Goal: Task Accomplishment & Management: Use online tool/utility

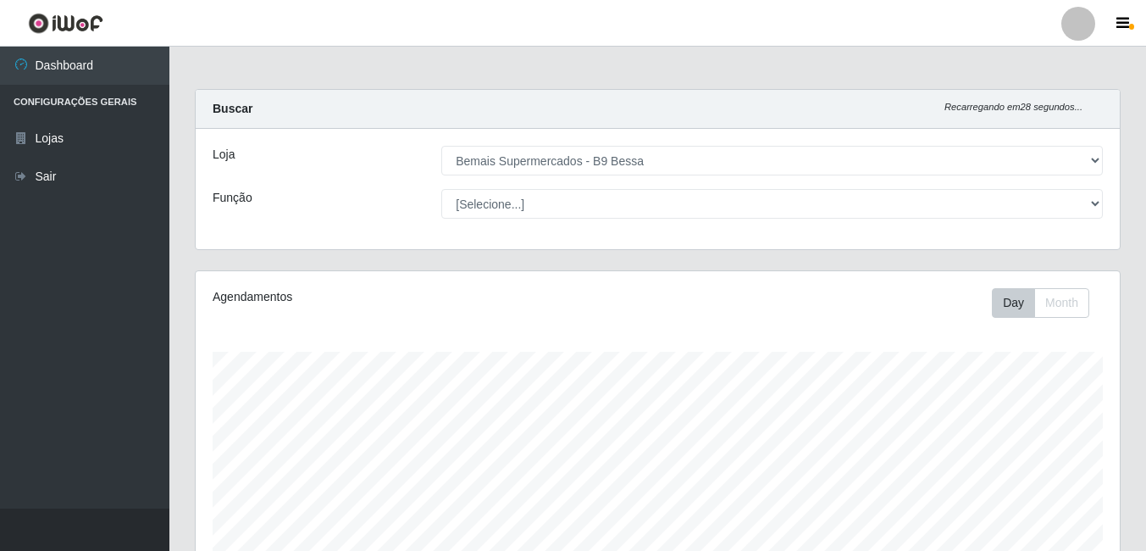
select select "410"
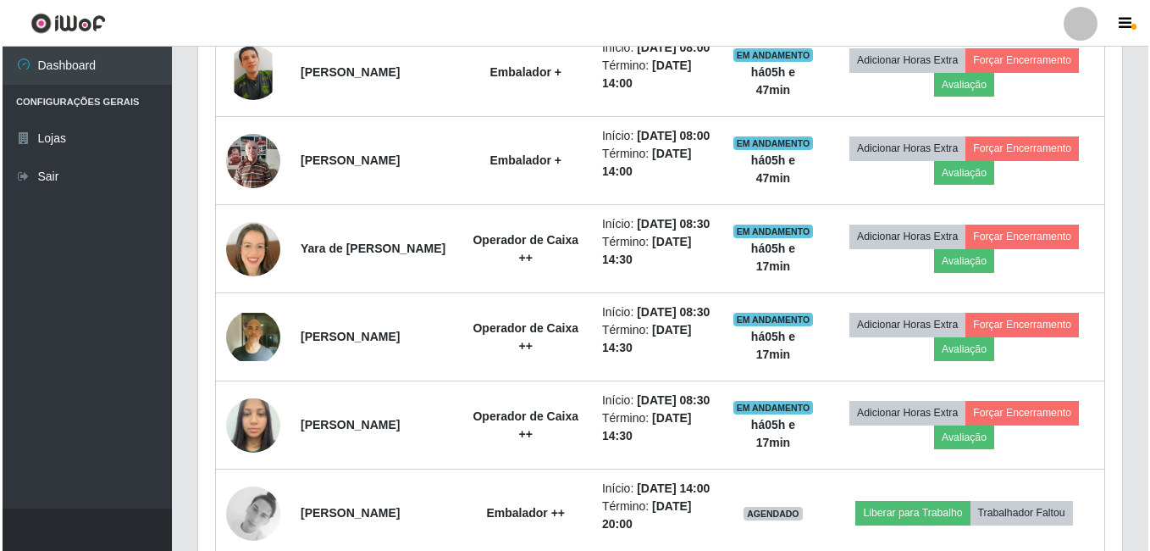
scroll to position [352, 924]
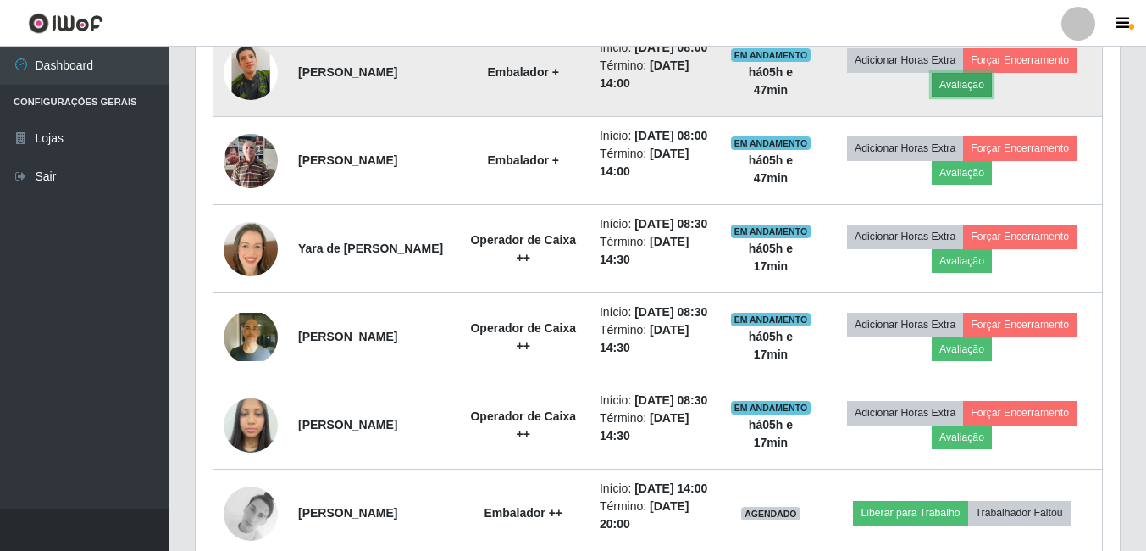
click at [992, 97] on button "Avaliação" at bounding box center [962, 85] width 60 height 24
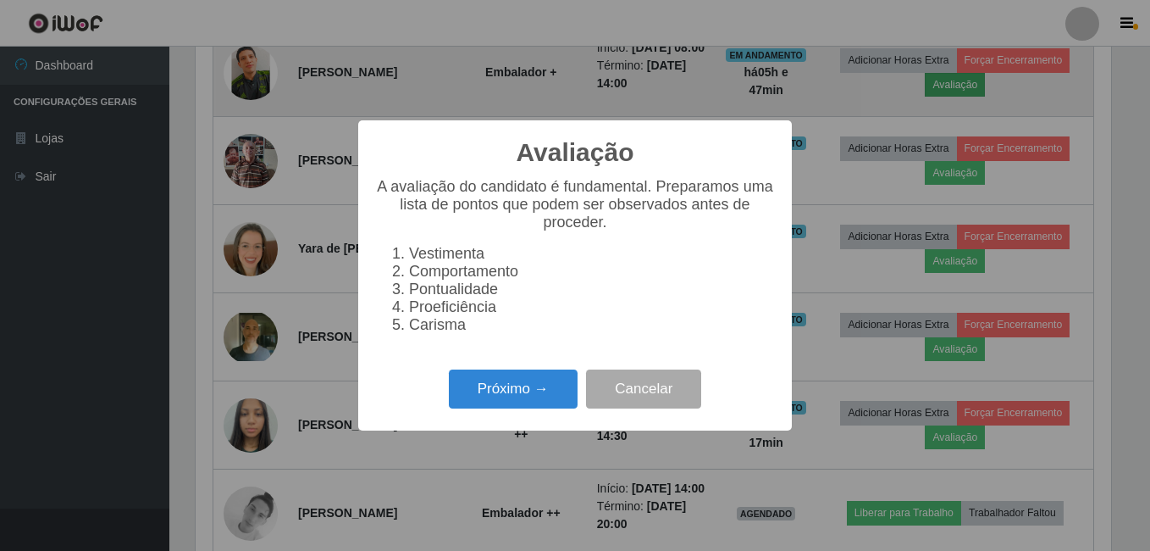
scroll to position [352, 916]
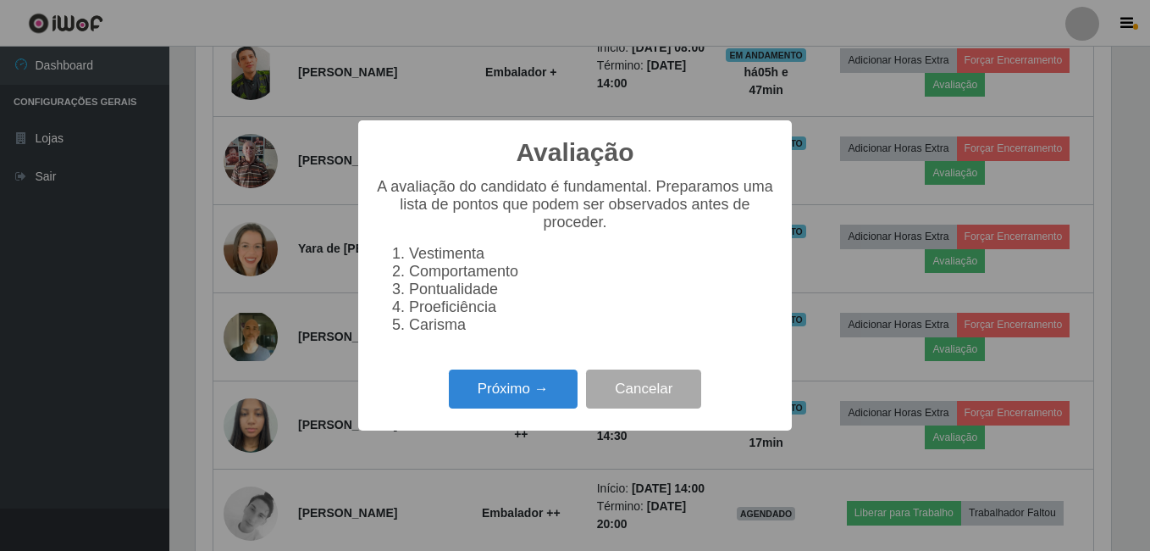
drag, startPoint x: 540, startPoint y: 407, endPoint x: 540, endPoint y: 419, distance: 11.9
click at [540, 413] on div "Próximo → Cancelar" at bounding box center [575, 388] width 400 height 48
click at [558, 398] on button "Próximo →" at bounding box center [513, 389] width 129 height 40
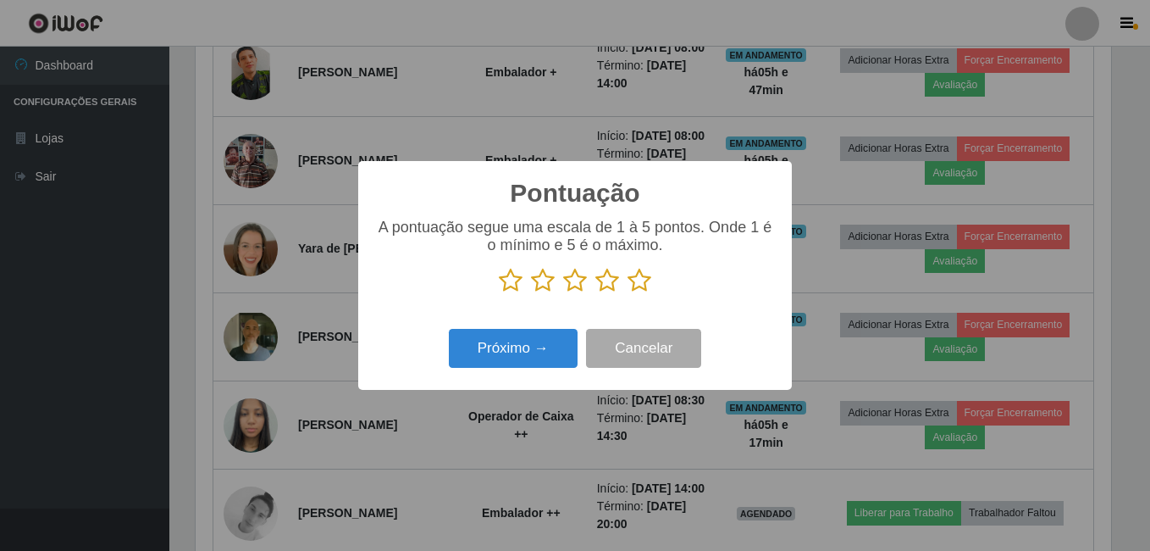
scroll to position [846828, 846264]
click at [637, 280] on icon at bounding box center [640, 280] width 24 height 25
click at [628, 293] on input "radio" at bounding box center [628, 293] width 0 height 0
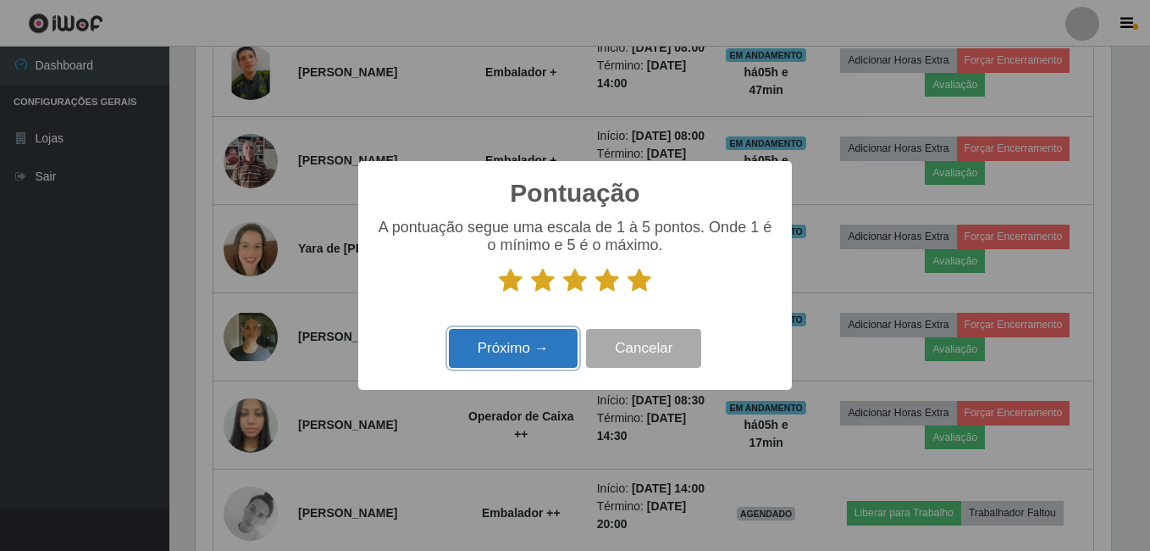
click at [554, 339] on button "Próximo →" at bounding box center [513, 349] width 129 height 40
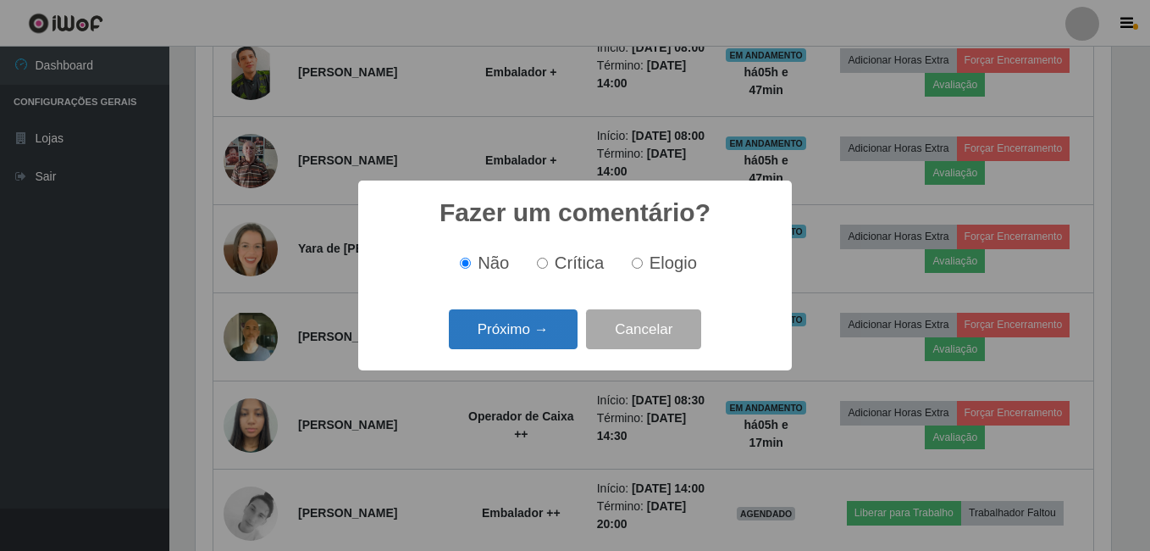
click at [540, 346] on button "Próximo →" at bounding box center [513, 329] width 129 height 40
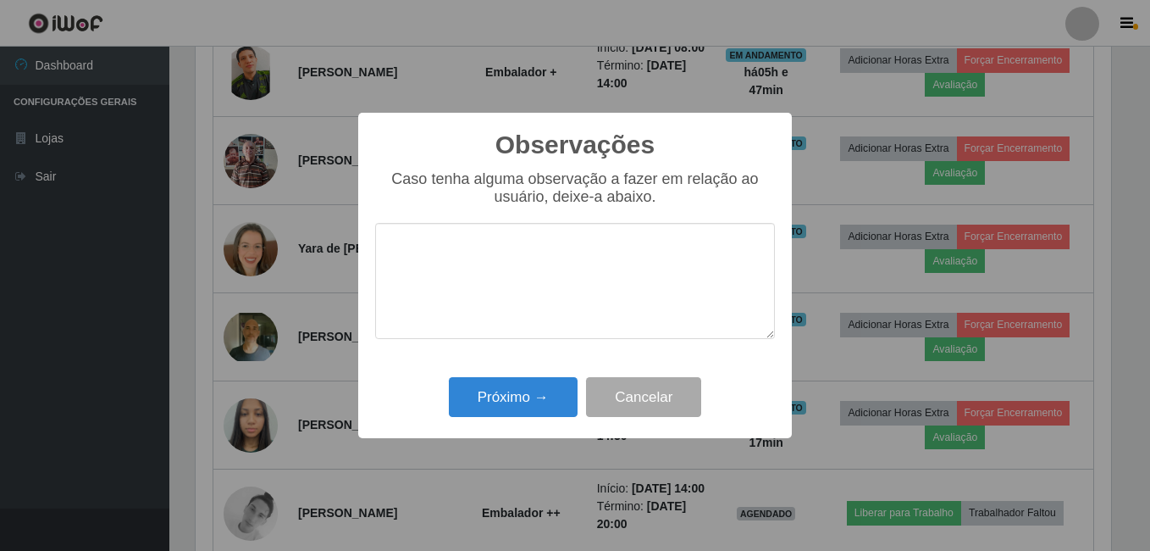
click at [538, 337] on div "Observações × Caso tenha alguma observação a fazer em relação ao usuário, deixe…" at bounding box center [575, 276] width 434 height 326
click at [534, 407] on button "Próximo →" at bounding box center [513, 397] width 129 height 40
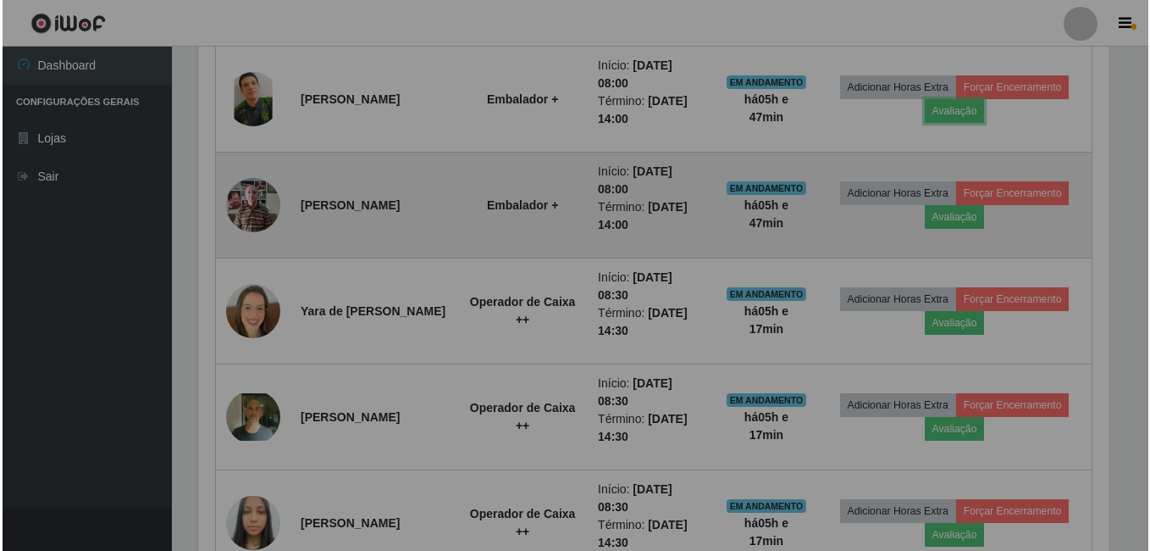
scroll to position [352, 924]
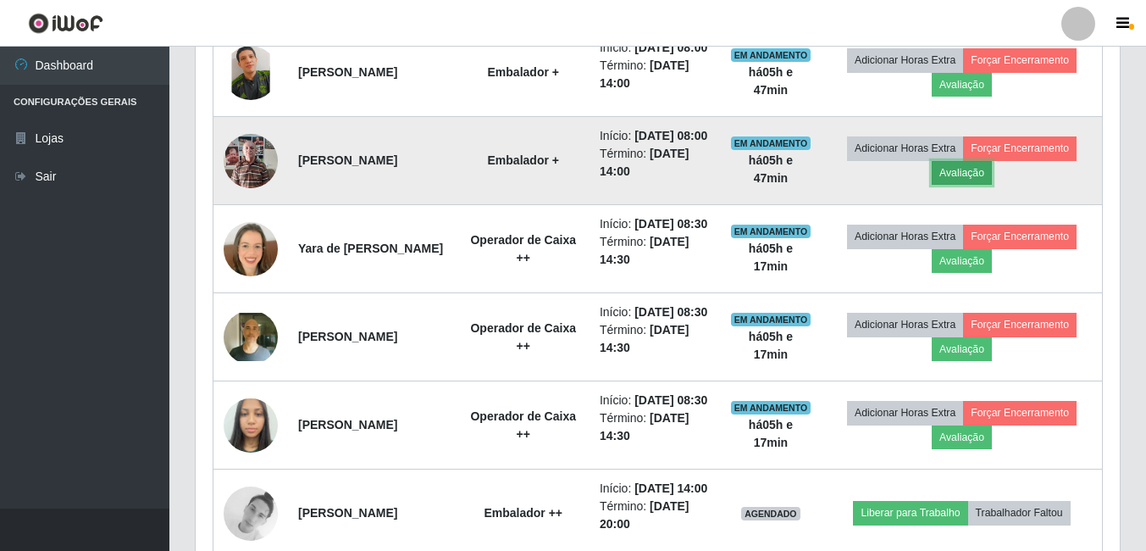
click at [992, 185] on button "Avaliação" at bounding box center [962, 173] width 60 height 24
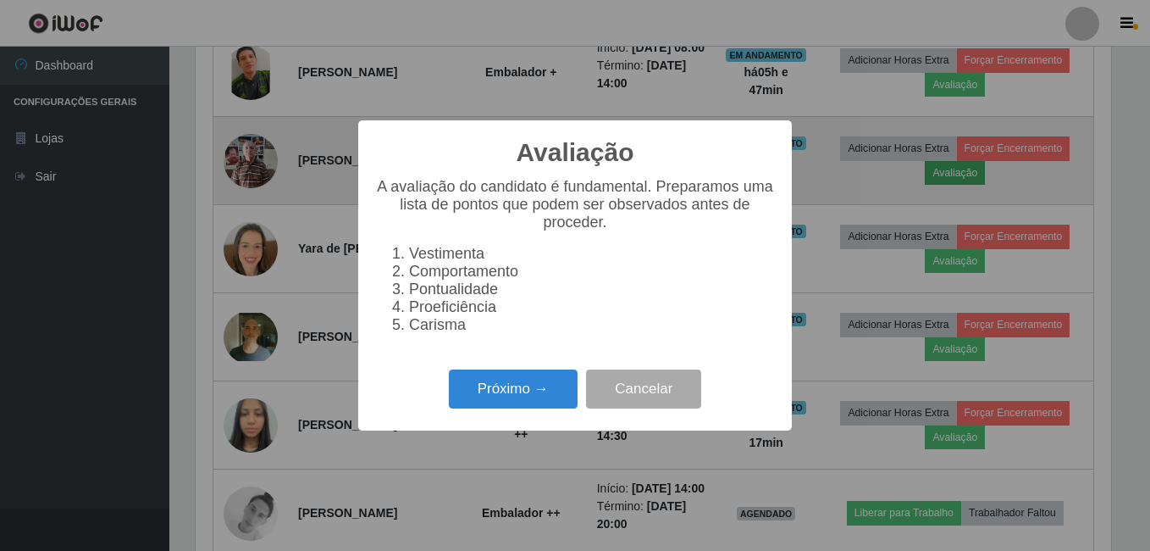
scroll to position [352, 916]
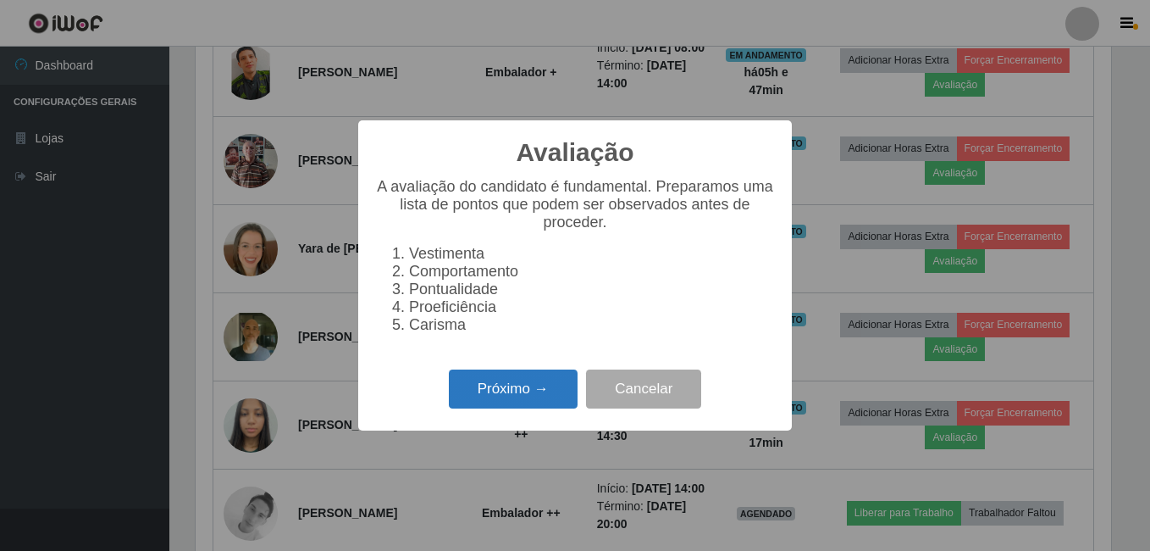
click at [470, 409] on button "Próximo →" at bounding box center [513, 389] width 129 height 40
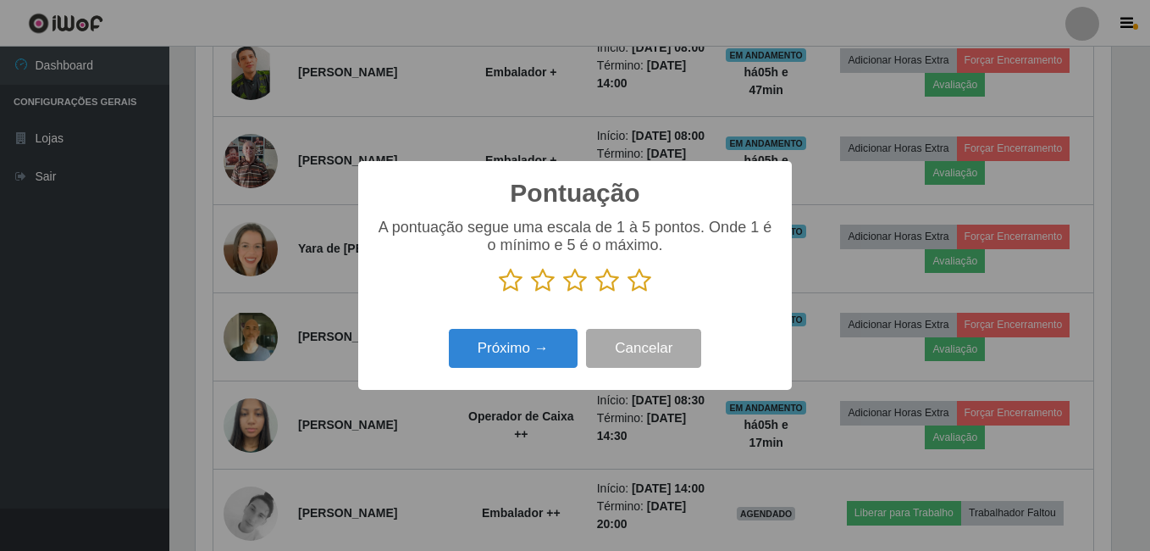
click at [641, 274] on icon at bounding box center [640, 280] width 24 height 25
click at [628, 293] on input "radio" at bounding box center [628, 293] width 0 height 0
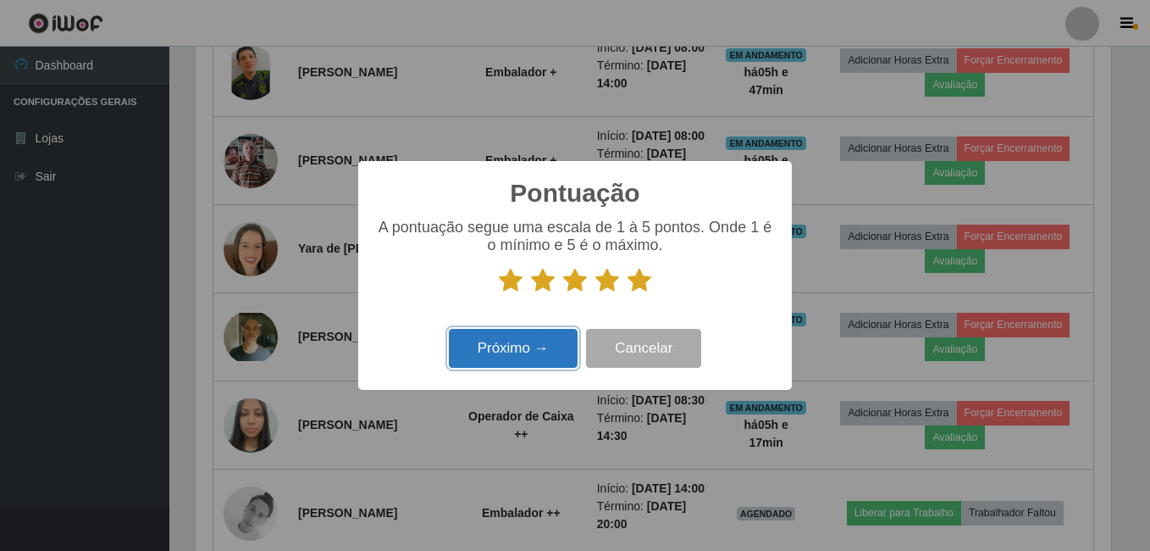
click at [539, 356] on button "Próximo →" at bounding box center [513, 349] width 129 height 40
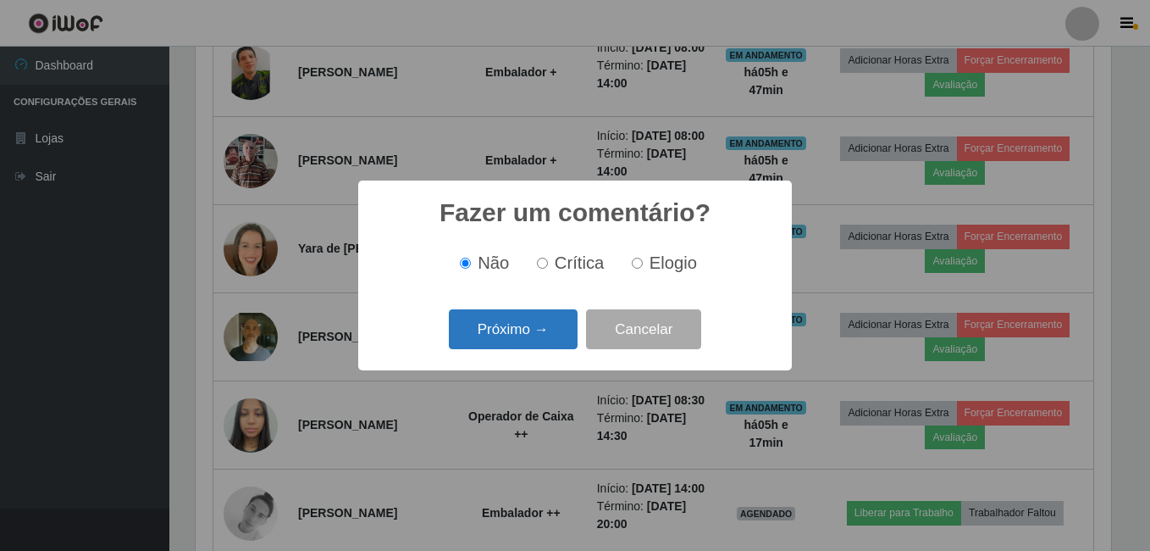
click at [527, 333] on button "Próximo →" at bounding box center [513, 329] width 129 height 40
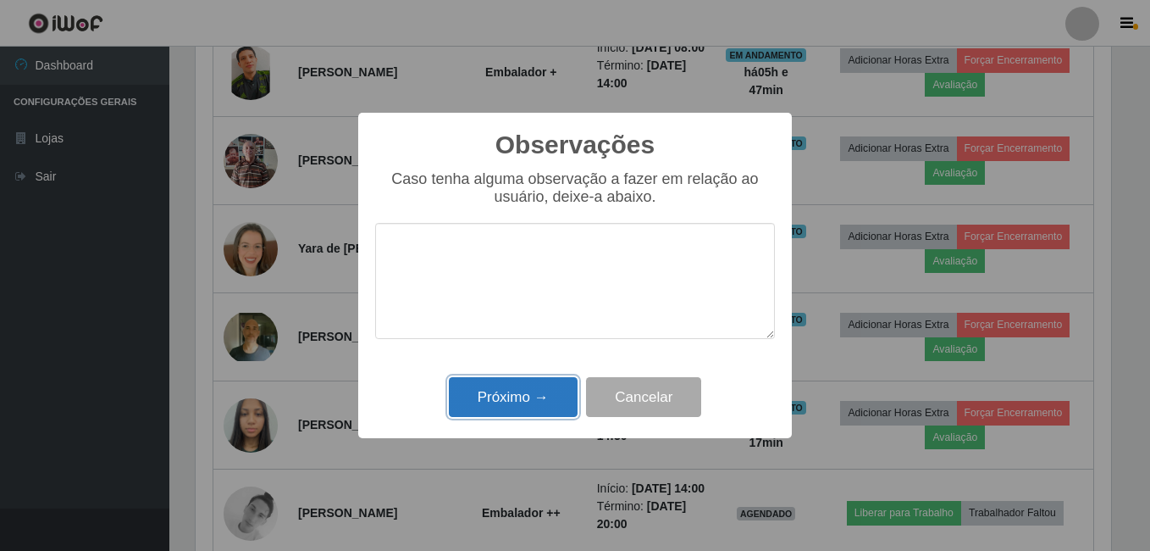
click at [519, 386] on button "Próximo →" at bounding box center [513, 397] width 129 height 40
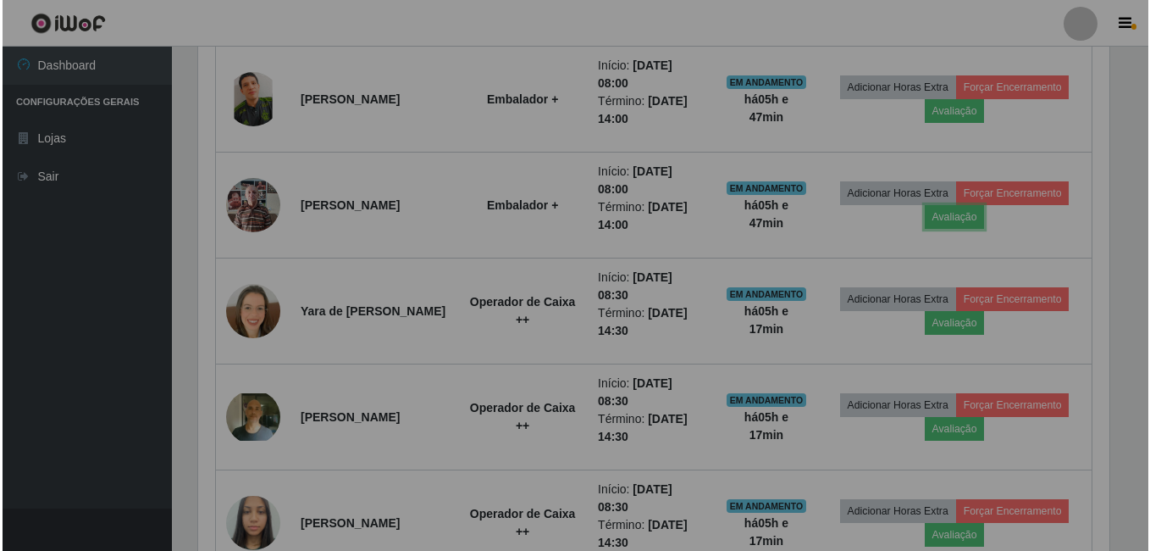
scroll to position [352, 924]
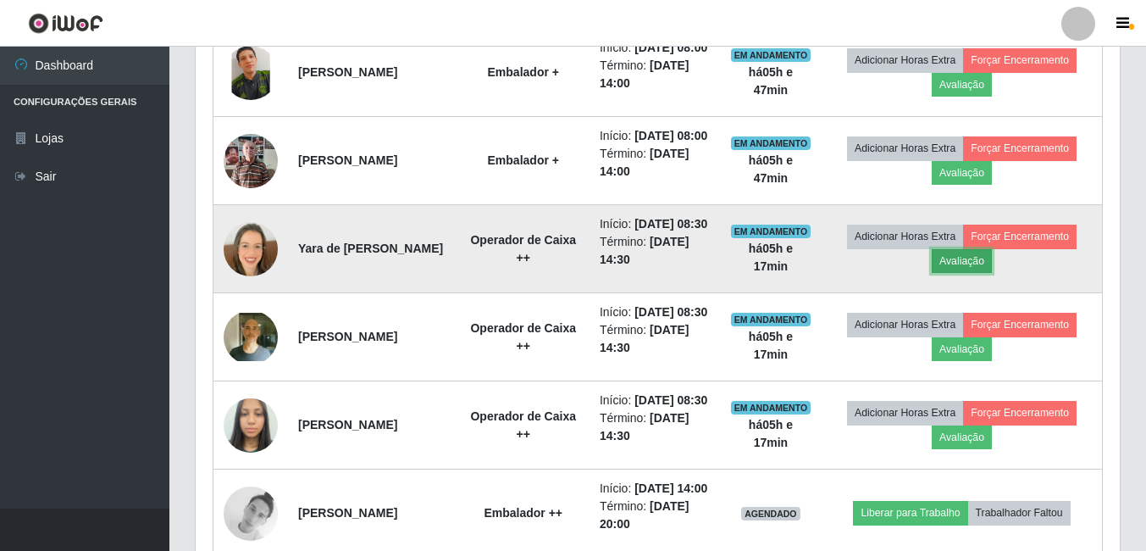
click at [992, 273] on button "Avaliação" at bounding box center [962, 261] width 60 height 24
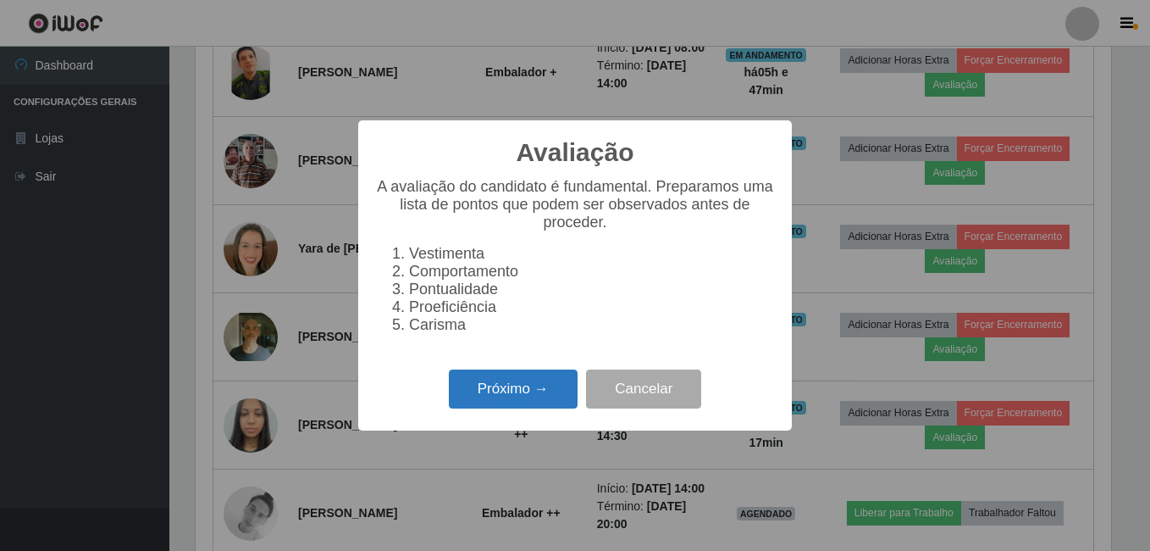
click at [533, 391] on button "Próximo →" at bounding box center [513, 389] width 129 height 40
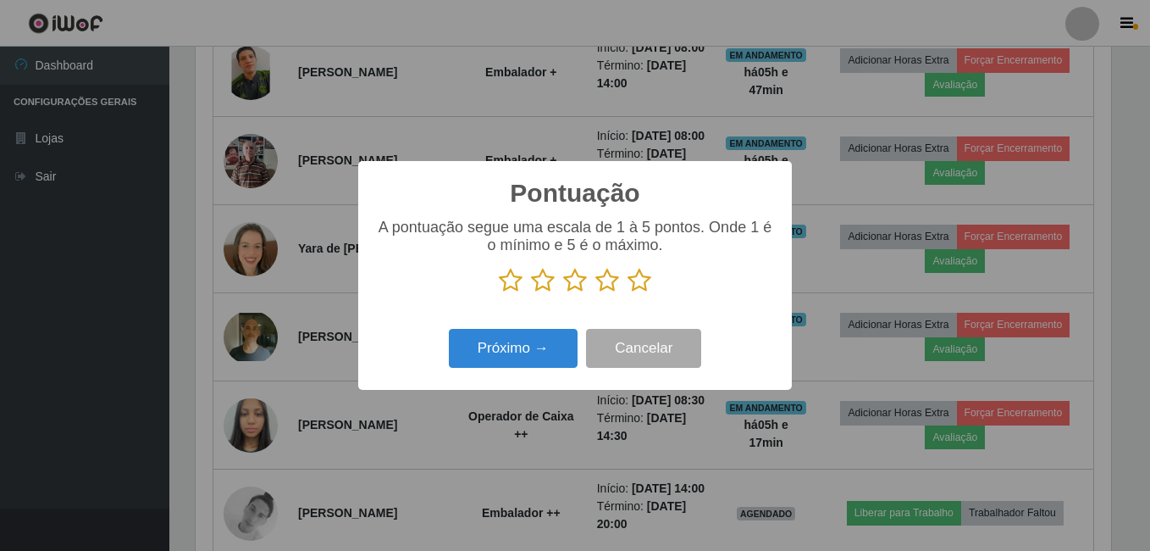
scroll to position [846828, 846264]
click at [638, 284] on icon at bounding box center [640, 280] width 24 height 25
click at [628, 293] on input "radio" at bounding box center [628, 293] width 0 height 0
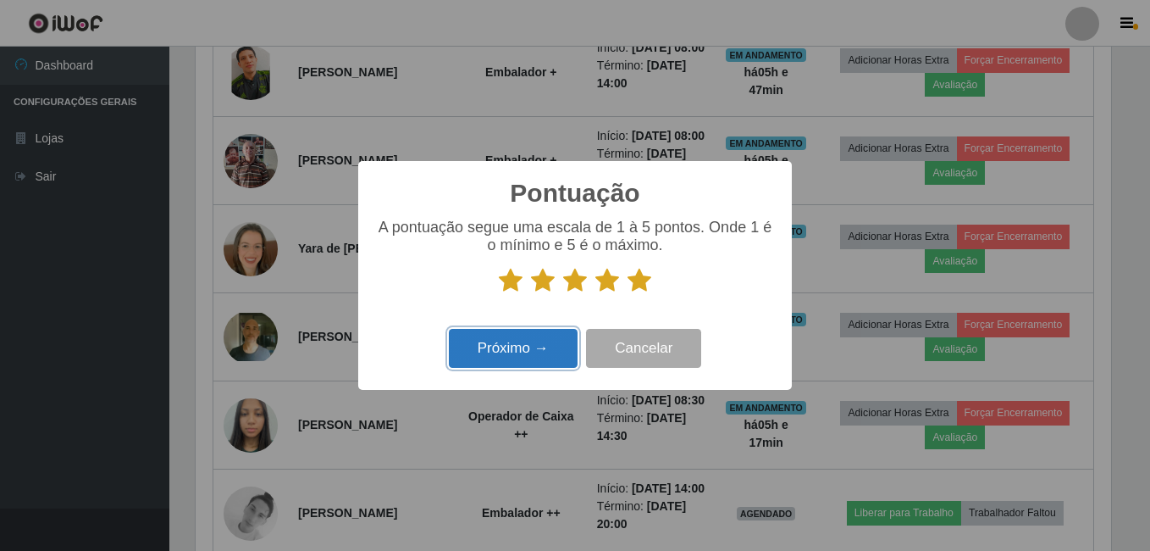
click at [551, 348] on button "Próximo →" at bounding box center [513, 349] width 129 height 40
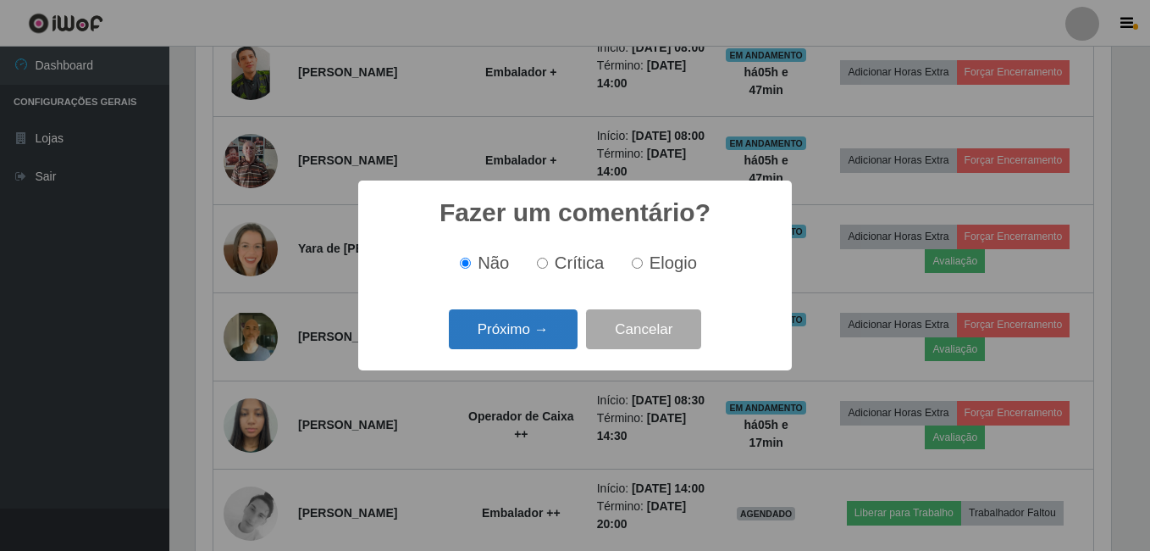
click at [518, 323] on button "Próximo →" at bounding box center [513, 329] width 129 height 40
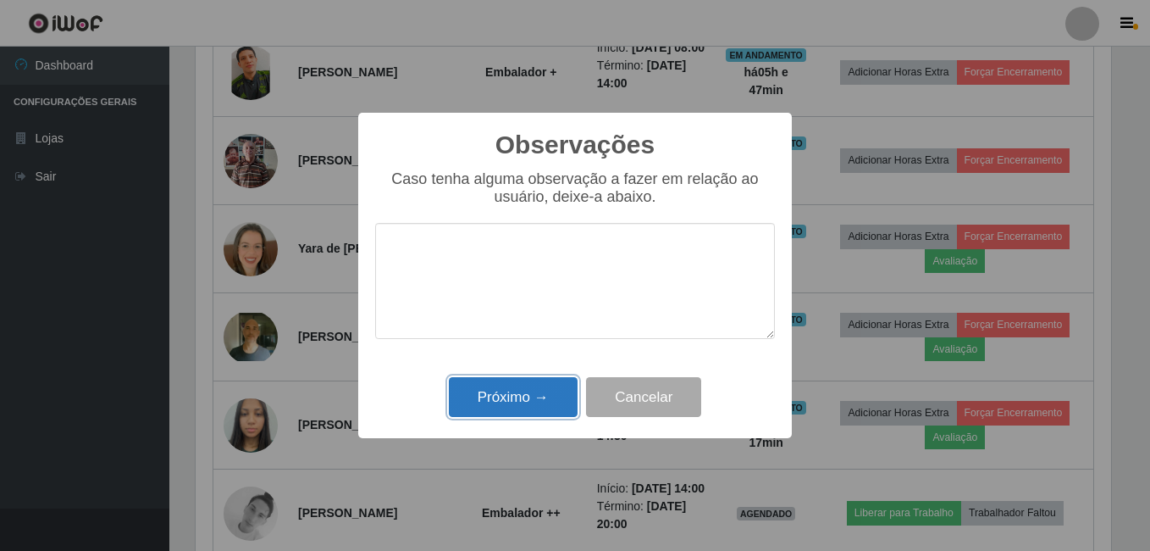
click at [540, 385] on button "Próximo →" at bounding box center [513, 397] width 129 height 40
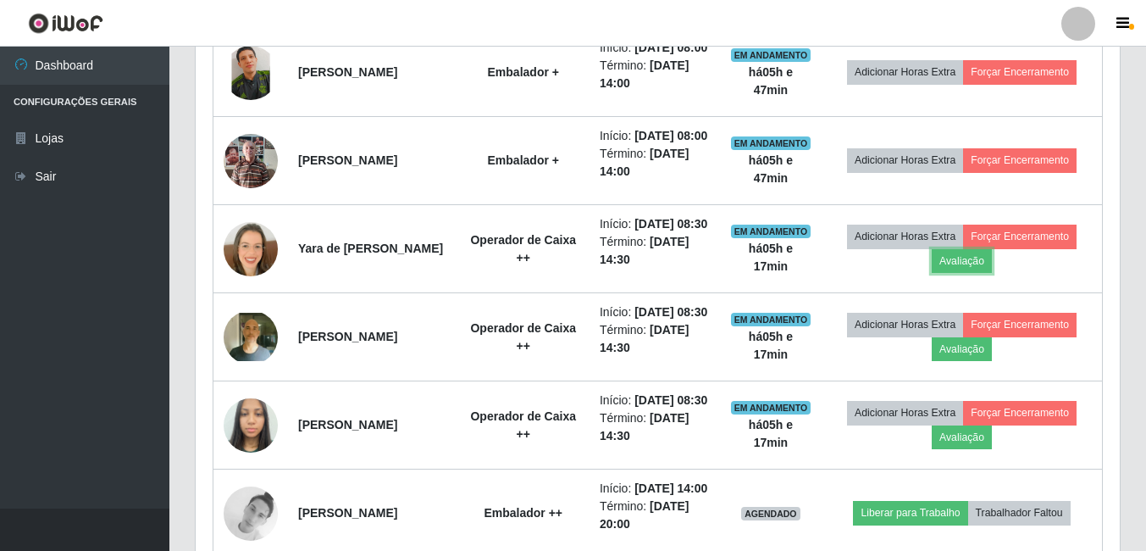
scroll to position [352, 924]
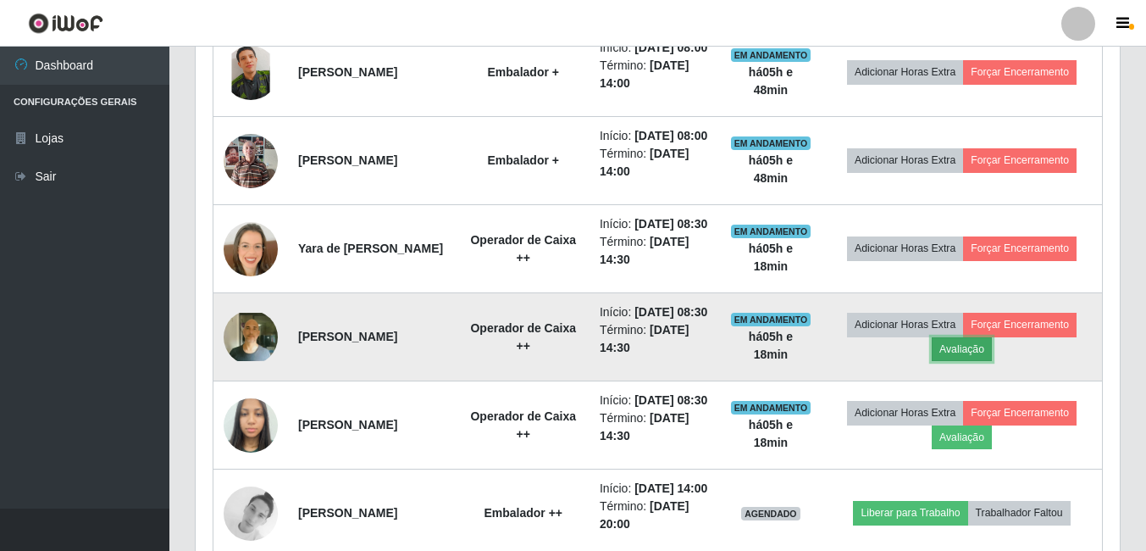
click at [992, 361] on button "Avaliação" at bounding box center [962, 349] width 60 height 24
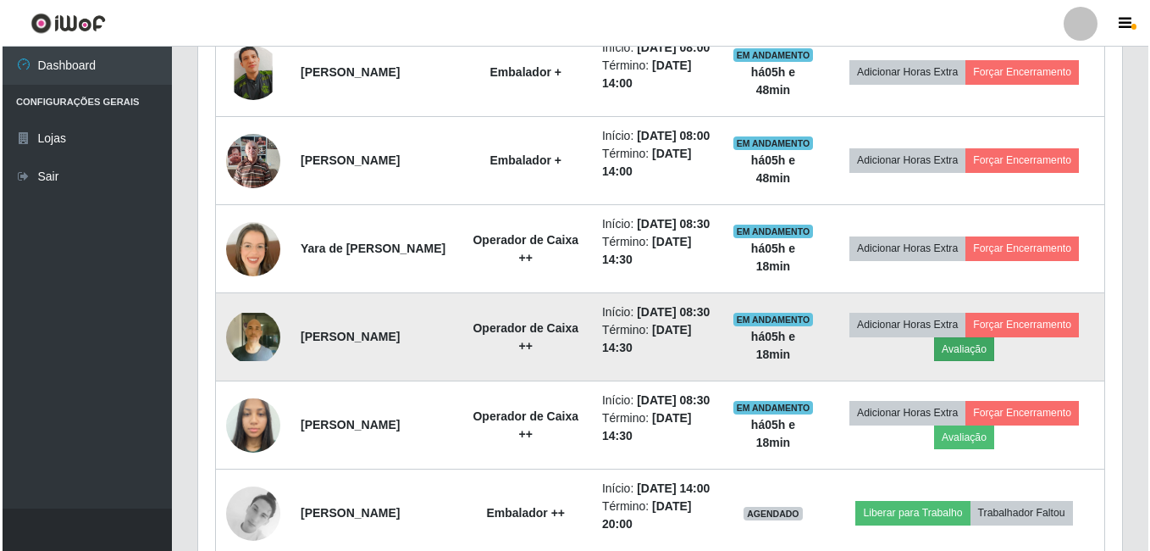
scroll to position [352, 916]
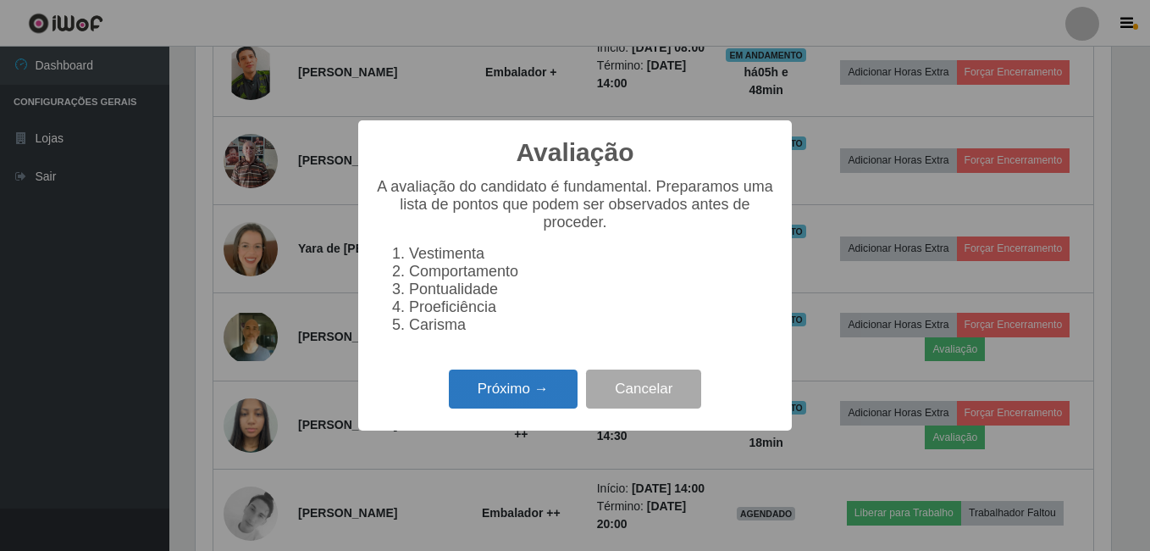
click at [507, 400] on button "Próximo →" at bounding box center [513, 389] width 129 height 40
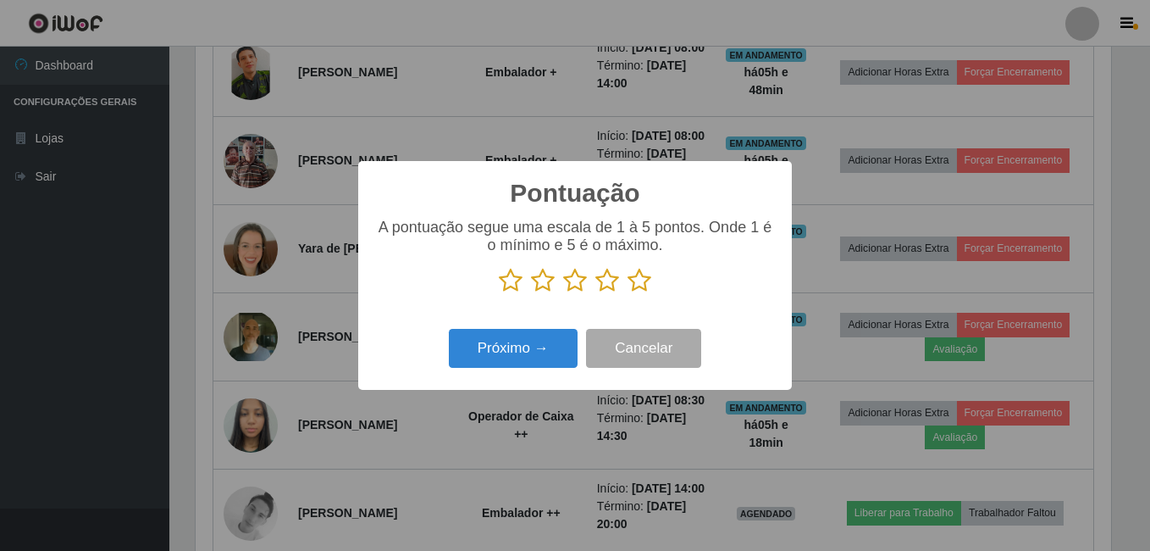
scroll to position [846828, 846264]
click at [637, 279] on icon at bounding box center [640, 280] width 24 height 25
click at [628, 293] on input "radio" at bounding box center [628, 293] width 0 height 0
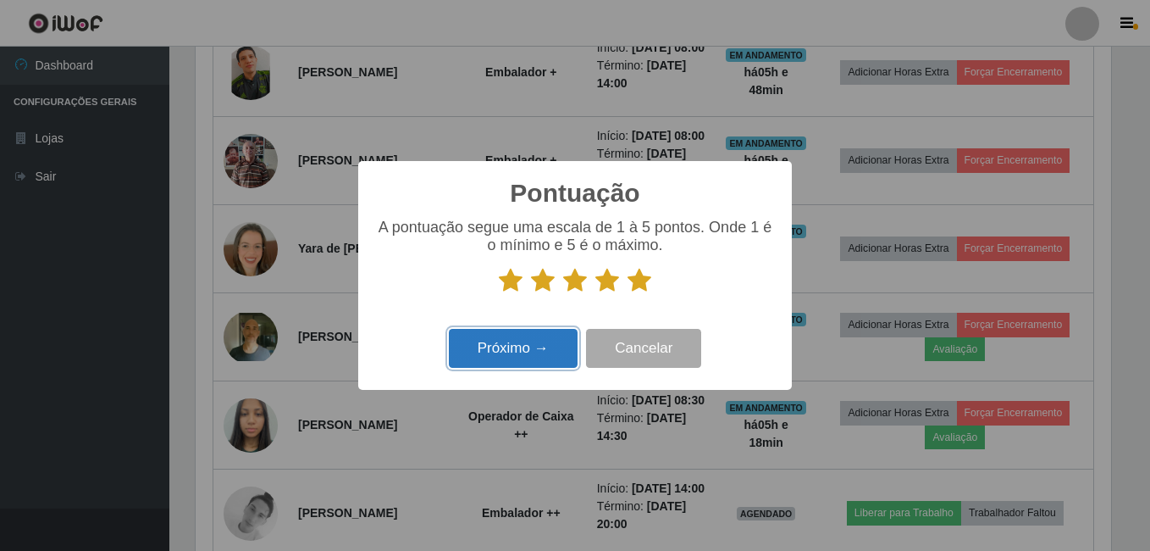
click at [551, 350] on button "Próximo →" at bounding box center [513, 349] width 129 height 40
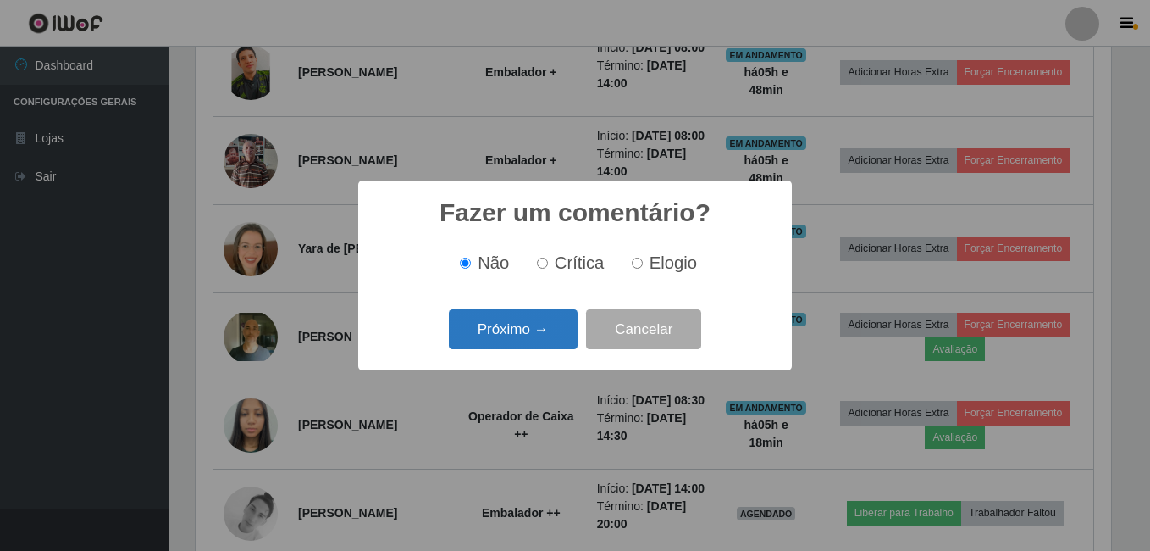
click at [547, 335] on button "Próximo →" at bounding box center [513, 329] width 129 height 40
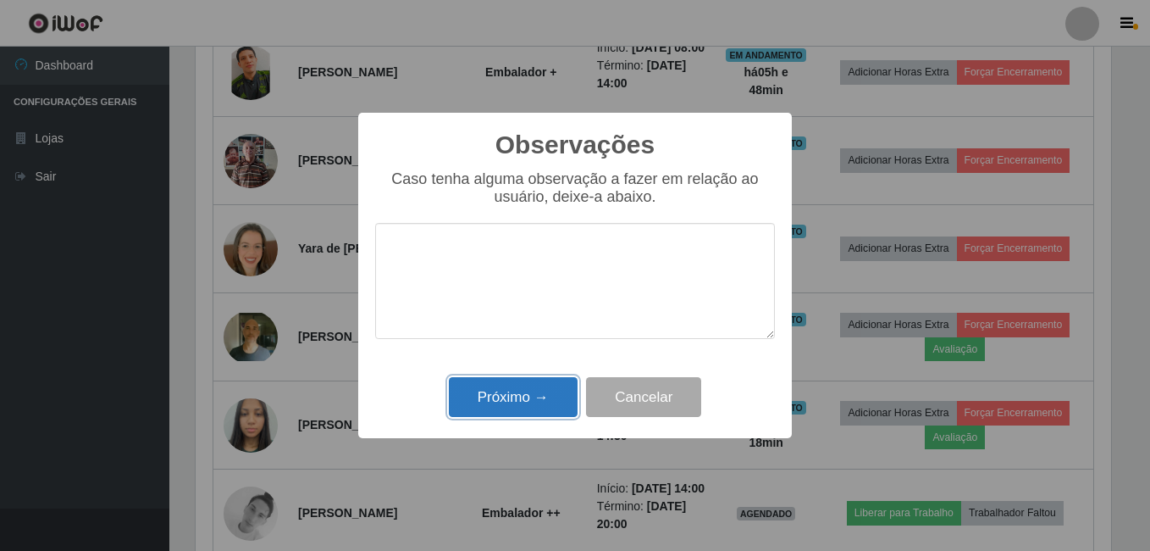
click at [555, 407] on button "Próximo →" at bounding box center [513, 397] width 129 height 40
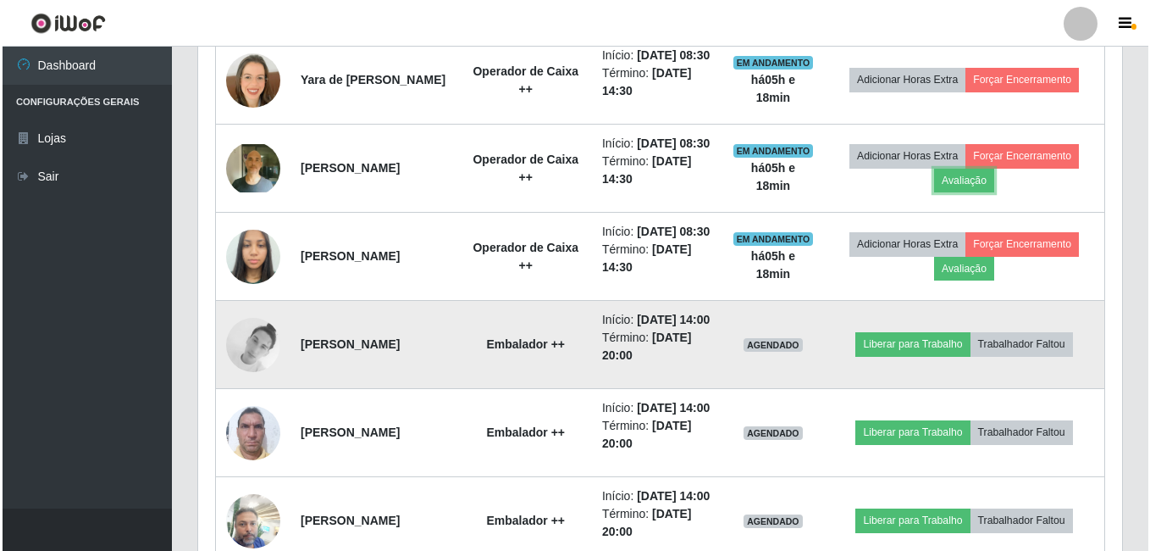
scroll to position [972, 0]
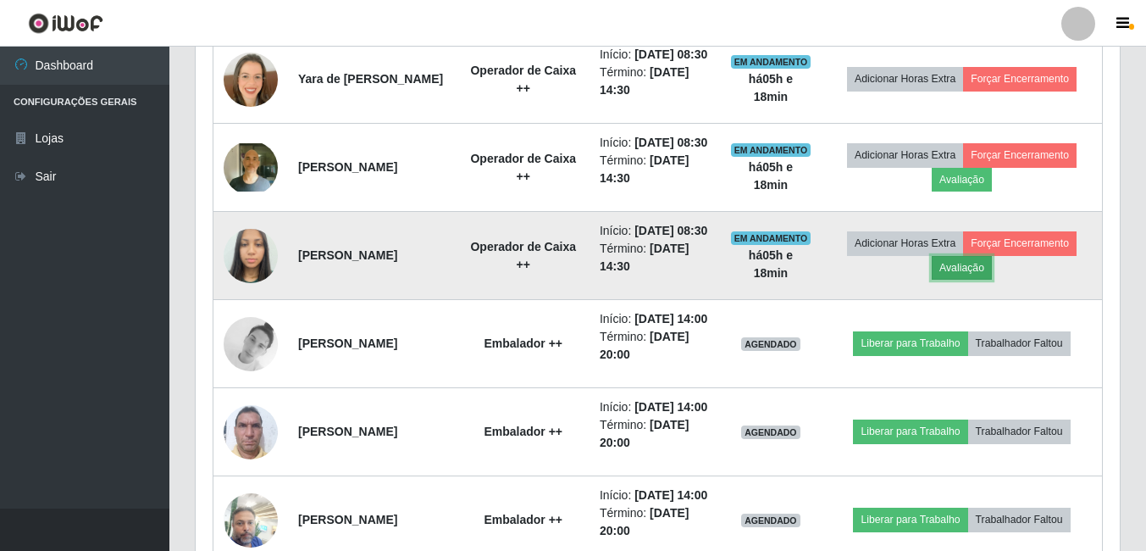
click at [992, 280] on button "Avaliação" at bounding box center [962, 268] width 60 height 24
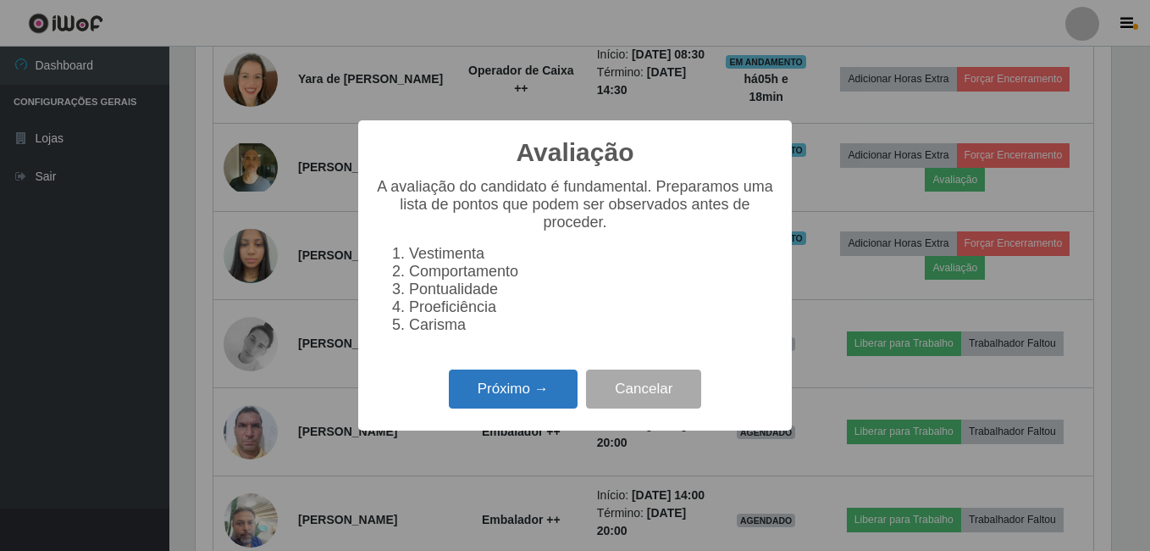
click at [522, 409] on button "Próximo →" at bounding box center [513, 389] width 129 height 40
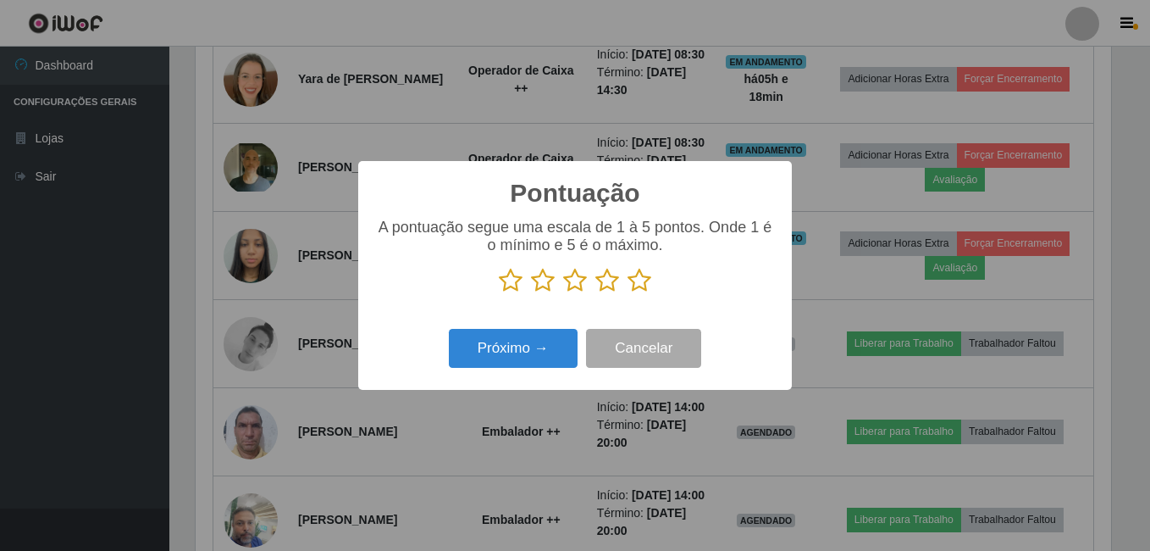
scroll to position [846828, 846264]
click at [641, 286] on icon at bounding box center [640, 280] width 24 height 25
click at [628, 293] on input "radio" at bounding box center [628, 293] width 0 height 0
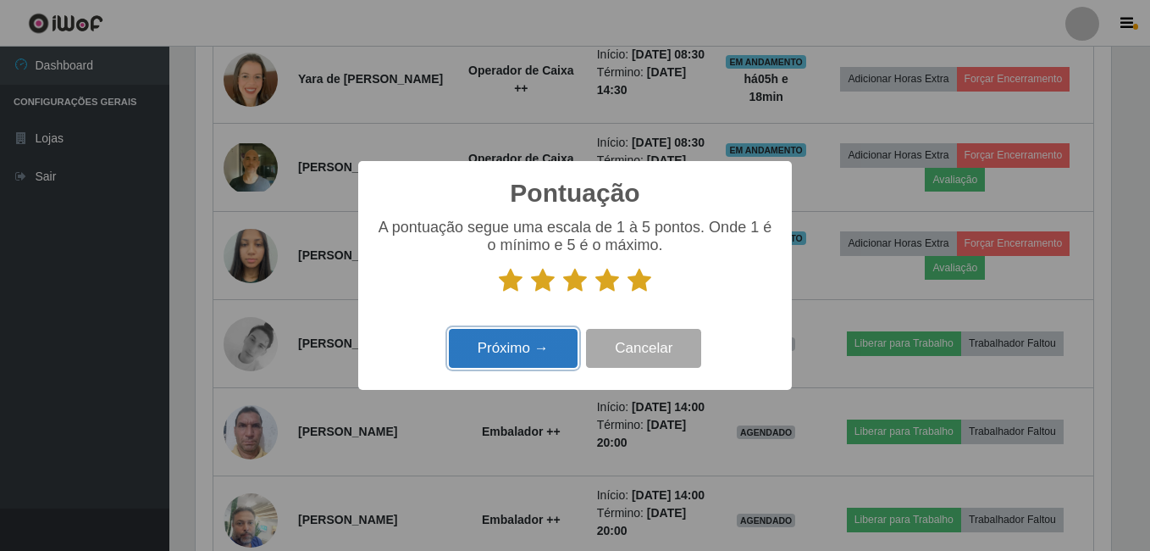
click at [491, 357] on button "Próximo →" at bounding box center [513, 349] width 129 height 40
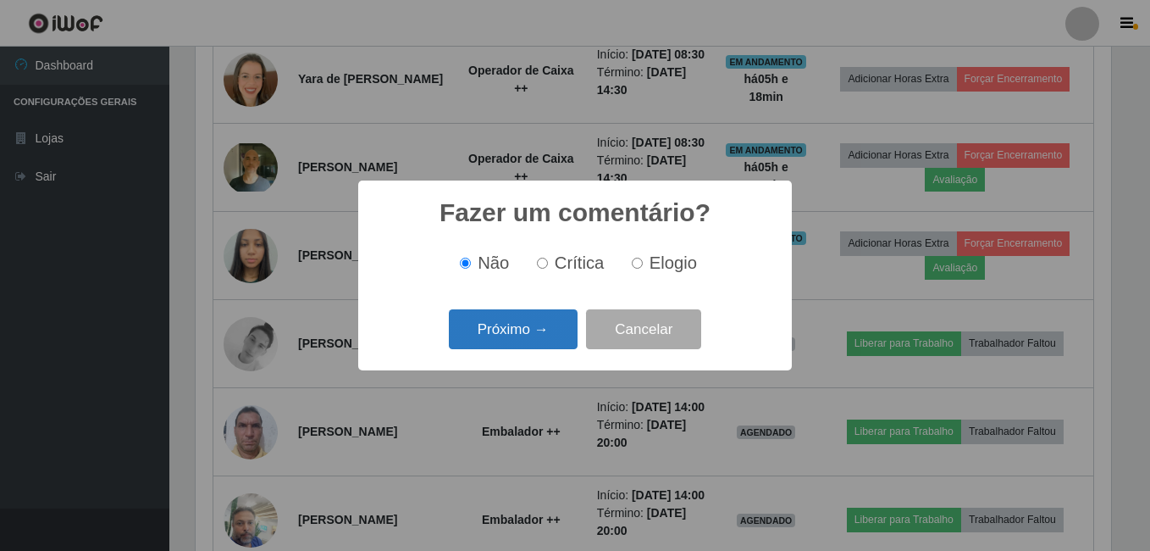
click at [495, 341] on button "Próximo →" at bounding box center [513, 329] width 129 height 40
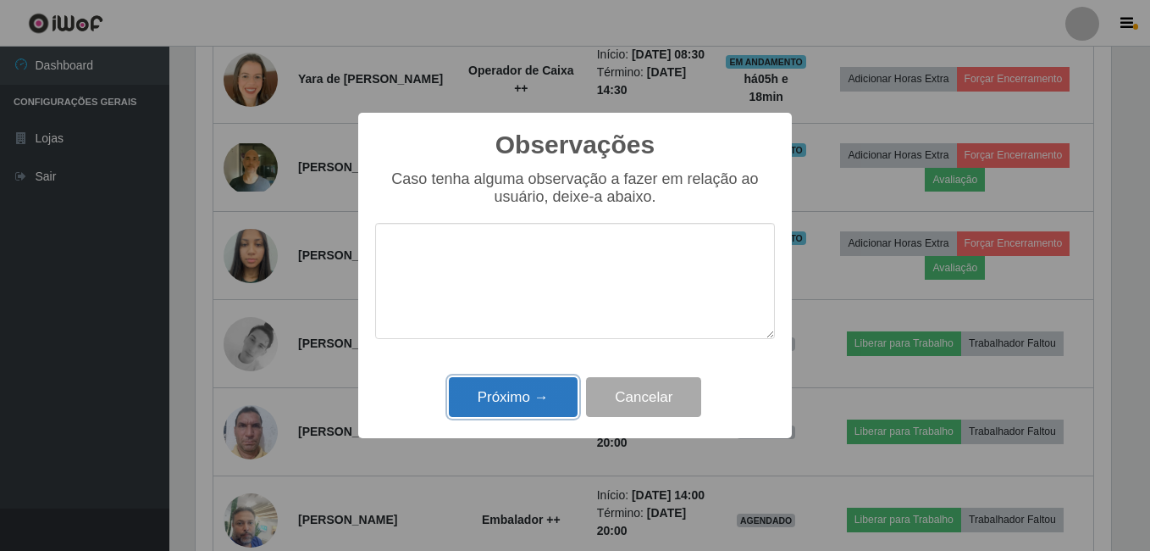
click at [503, 380] on button "Próximo →" at bounding box center [513, 397] width 129 height 40
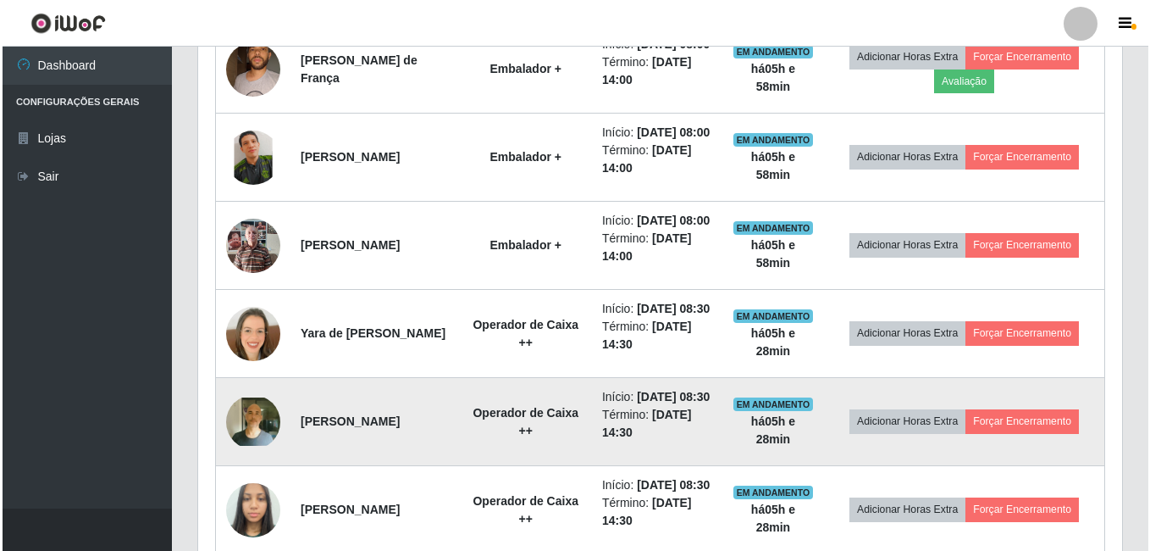
scroll to position [633, 0]
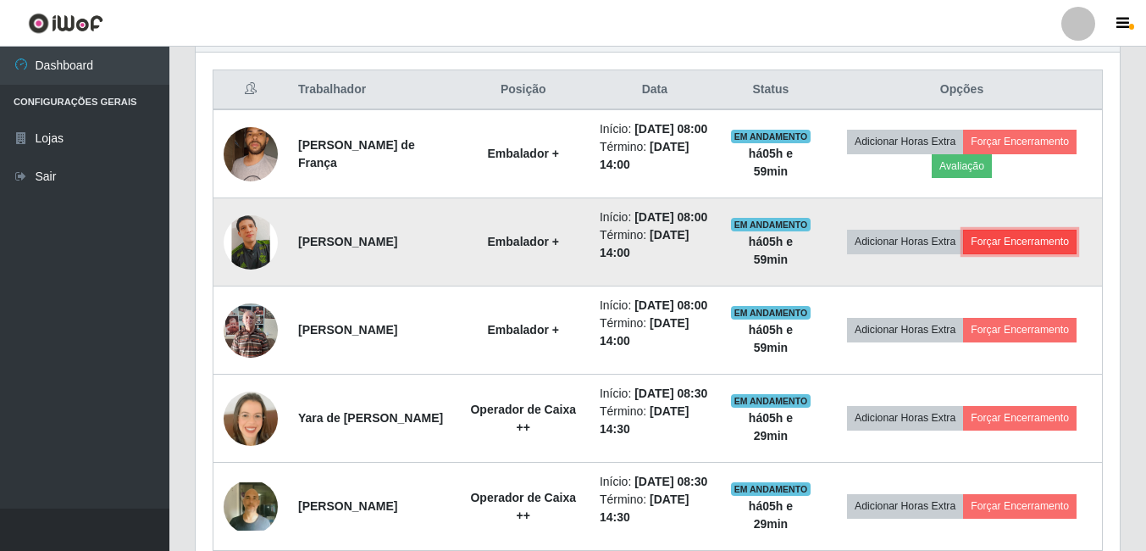
click at [995, 253] on button "Forçar Encerramento" at bounding box center [1020, 242] width 114 height 24
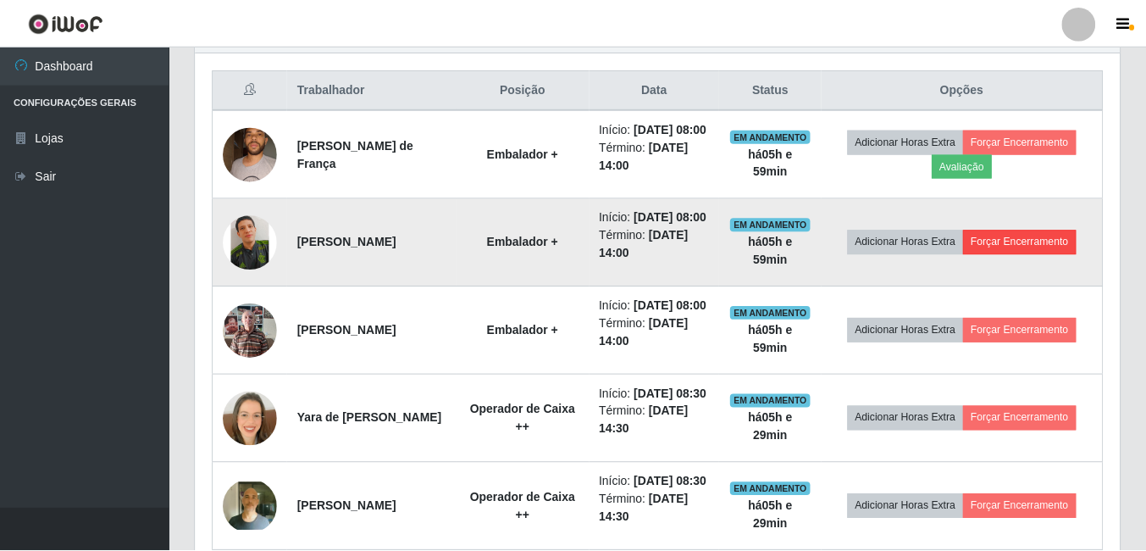
scroll to position [352, 916]
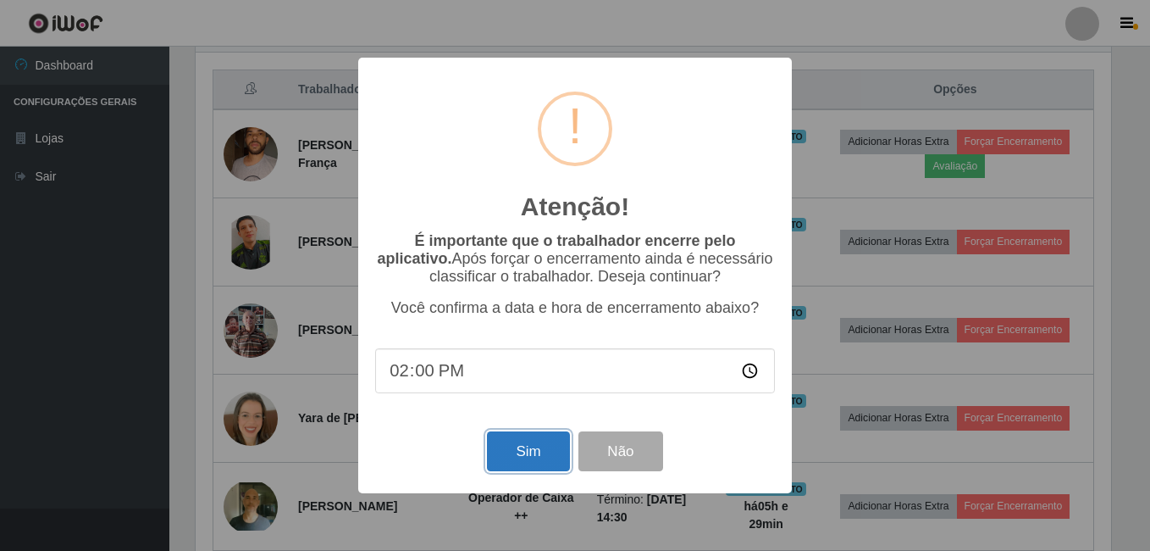
click at [508, 456] on button "Sim" at bounding box center [528, 451] width 82 height 40
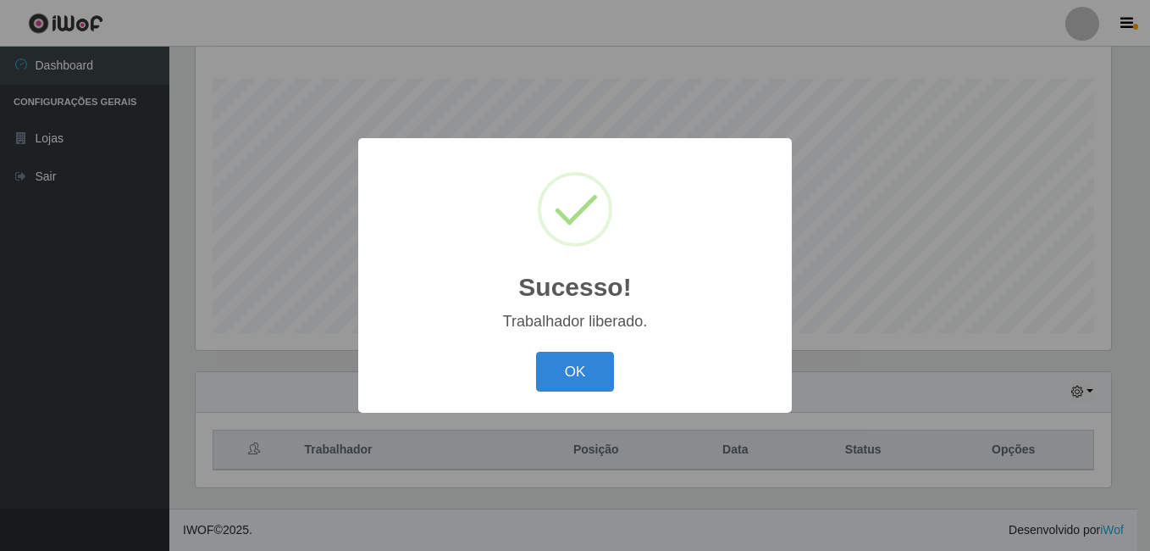
click at [1041, 167] on div "Sucesso! × Trabalhador liberado. OK Cancel" at bounding box center [575, 275] width 1150 height 551
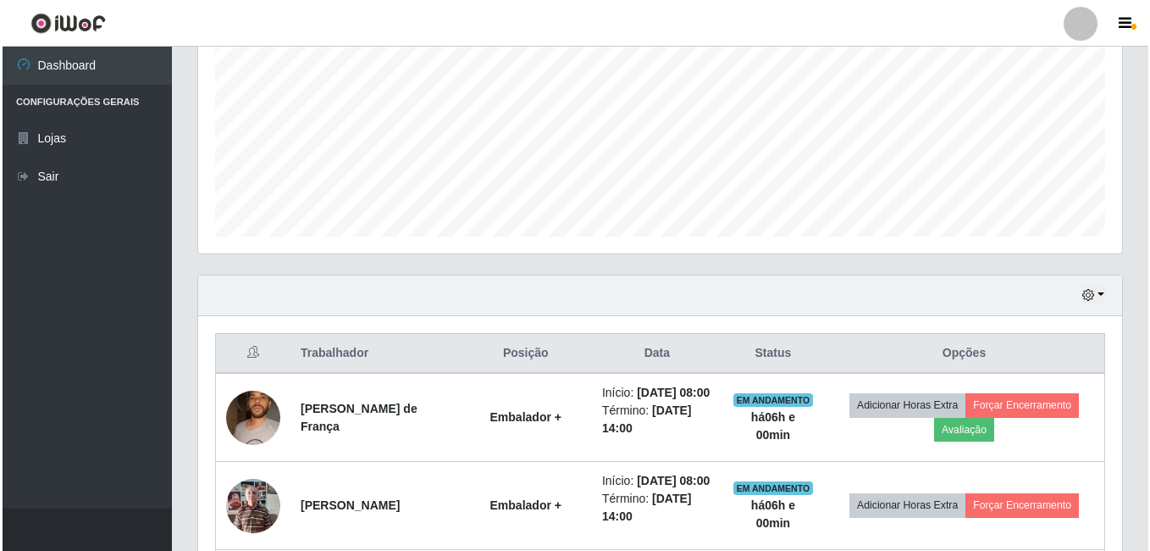
scroll to position [527, 0]
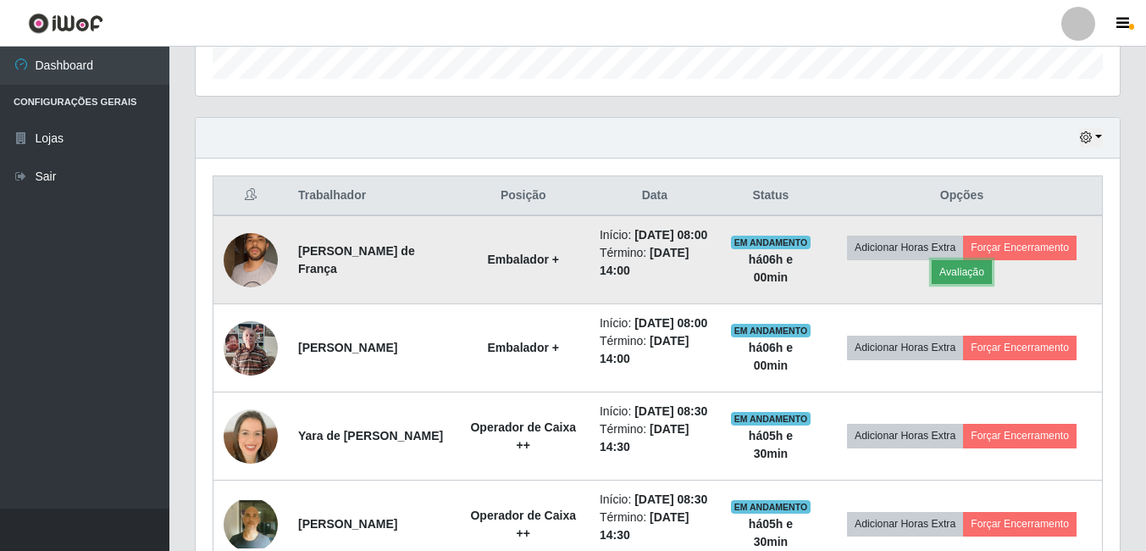
click at [962, 284] on button "Avaliação" at bounding box center [962, 272] width 60 height 24
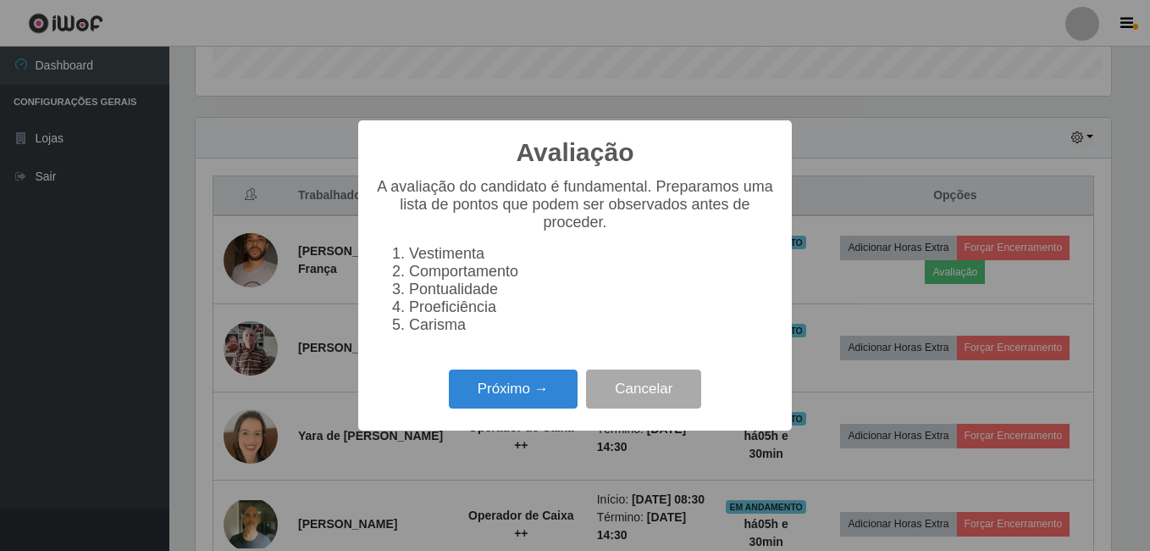
scroll to position [352, 916]
click at [531, 396] on button "Próximo →" at bounding box center [513, 389] width 129 height 40
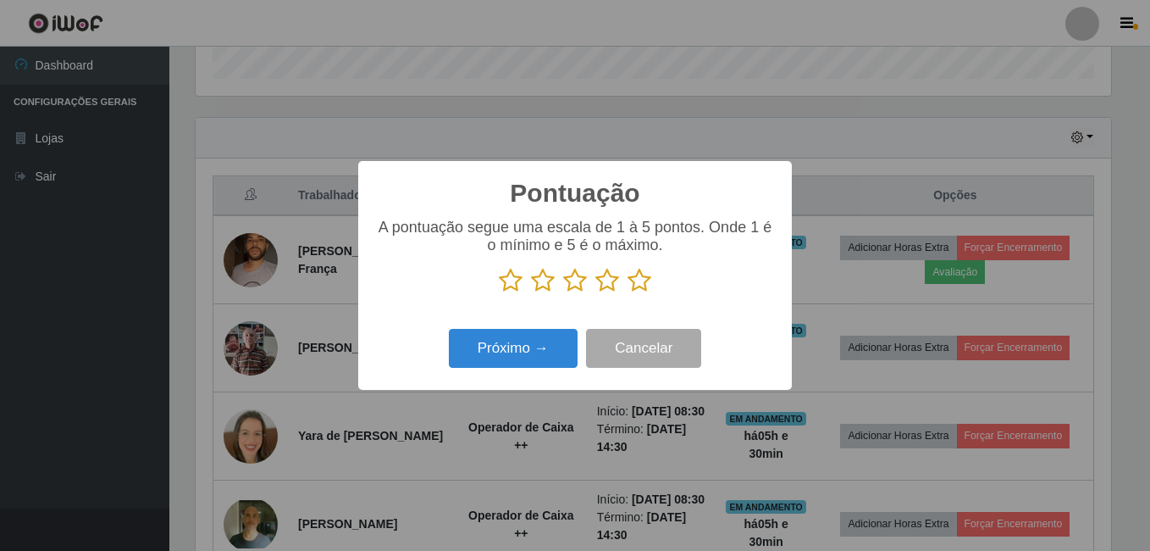
click at [645, 278] on icon at bounding box center [640, 280] width 24 height 25
click at [628, 293] on input "radio" at bounding box center [628, 293] width 0 height 0
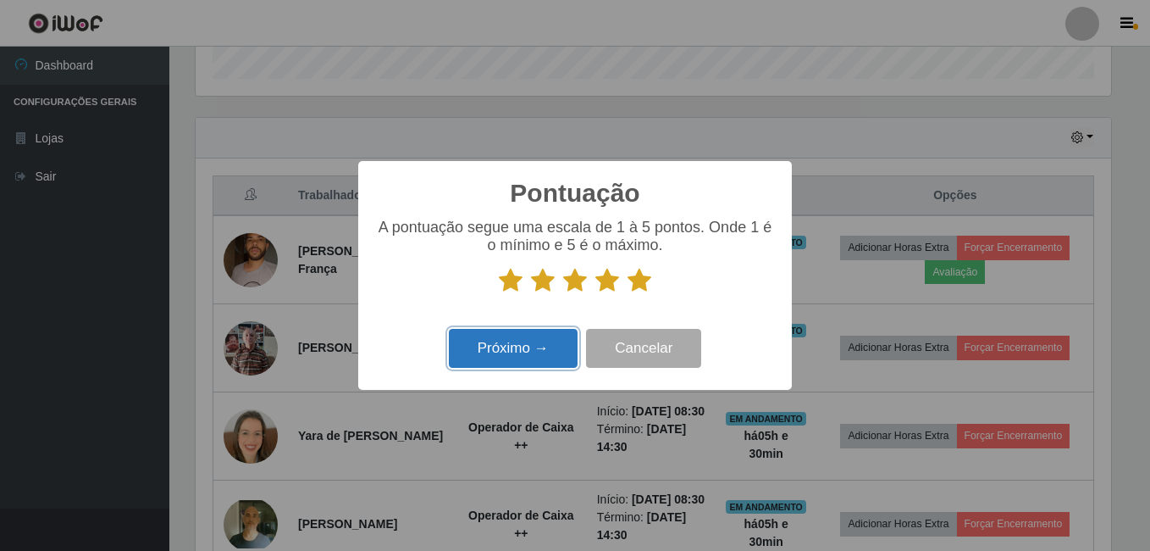
click at [538, 349] on button "Próximo →" at bounding box center [513, 349] width 129 height 40
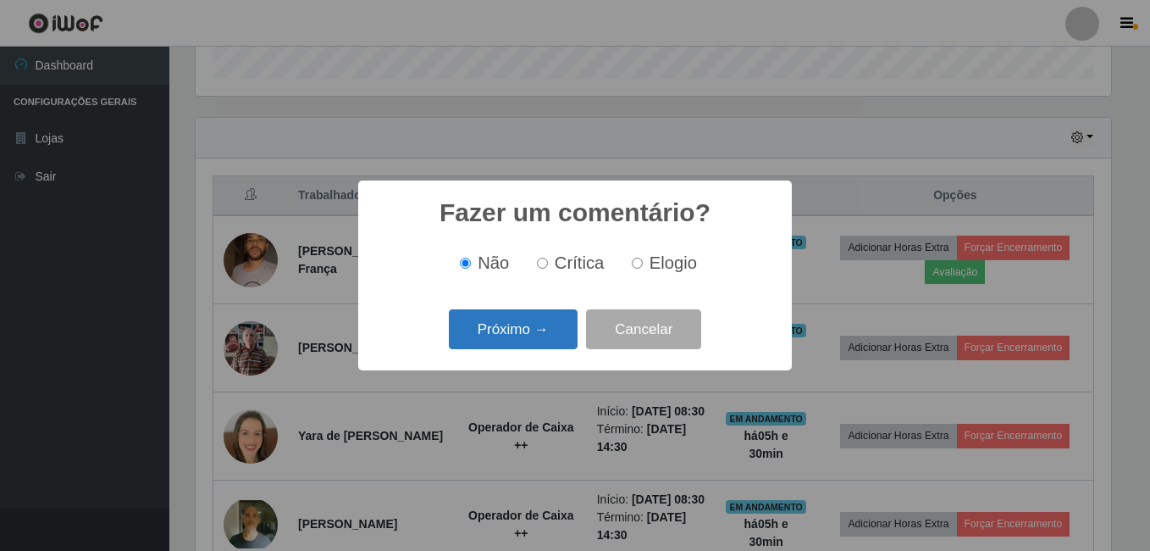
click at [538, 338] on button "Próximo →" at bounding box center [513, 329] width 129 height 40
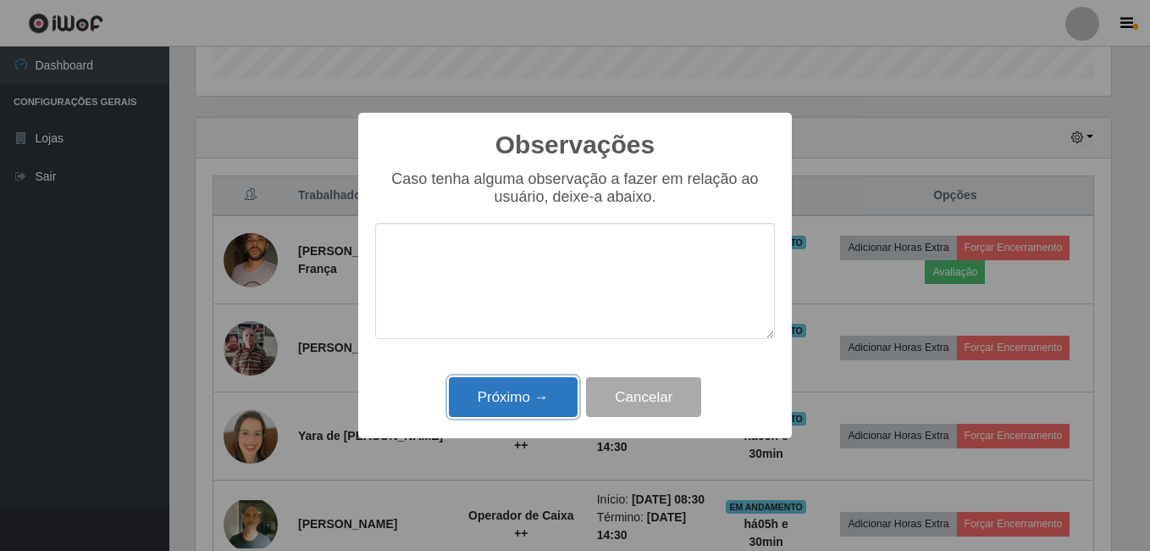
click at [529, 393] on button "Próximo →" at bounding box center [513, 397] width 129 height 40
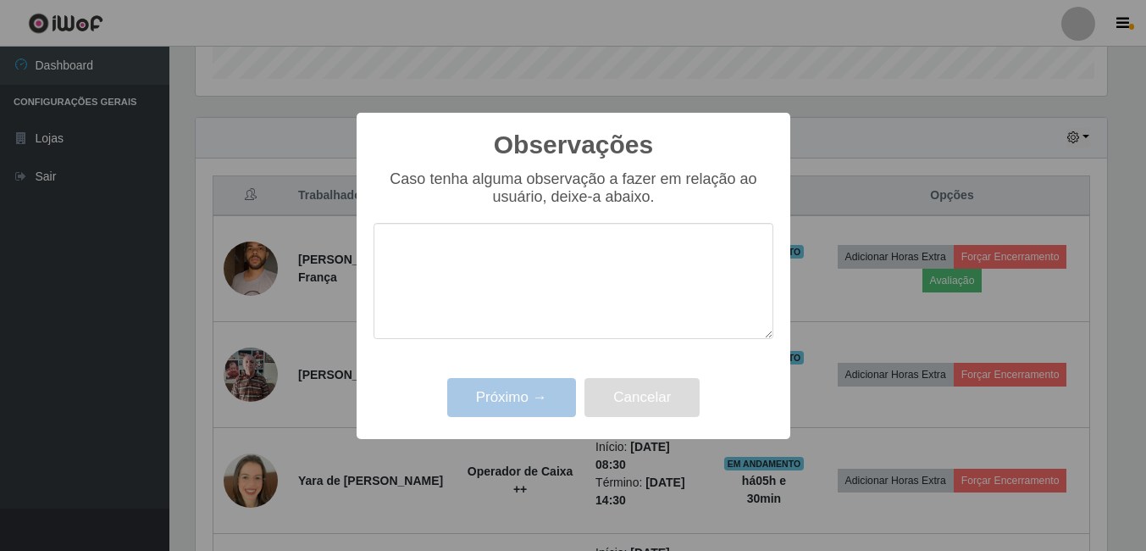
scroll to position [352, 924]
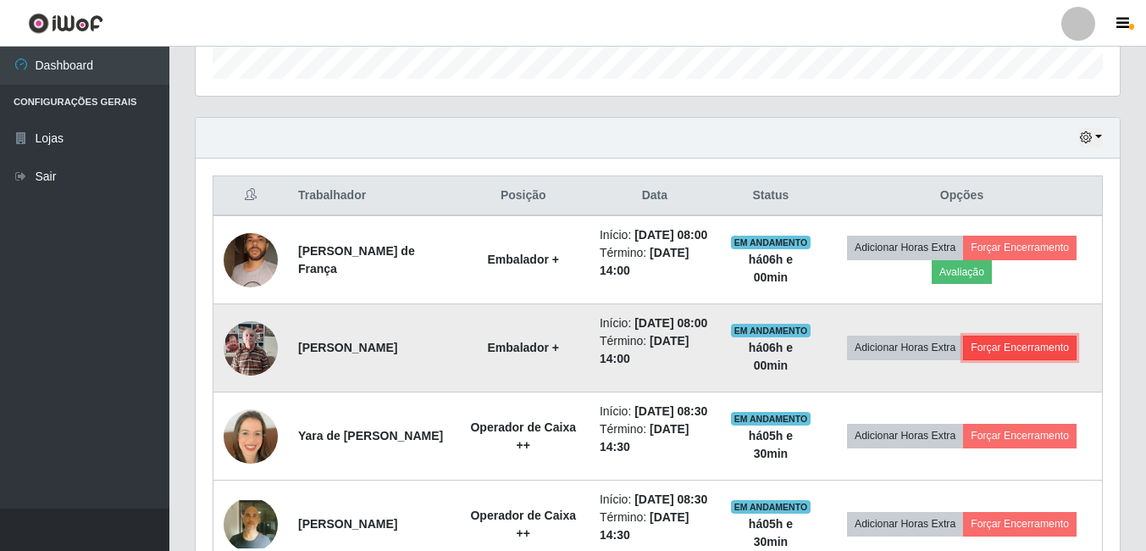
click at [1054, 359] on button "Forçar Encerramento" at bounding box center [1020, 347] width 114 height 24
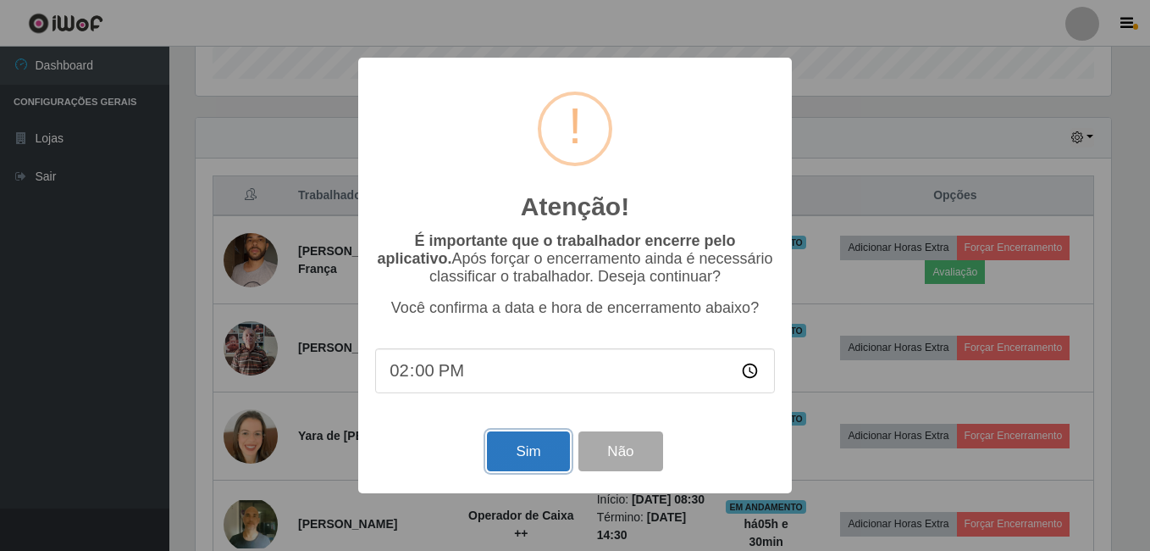
click at [494, 471] on button "Sim" at bounding box center [528, 451] width 82 height 40
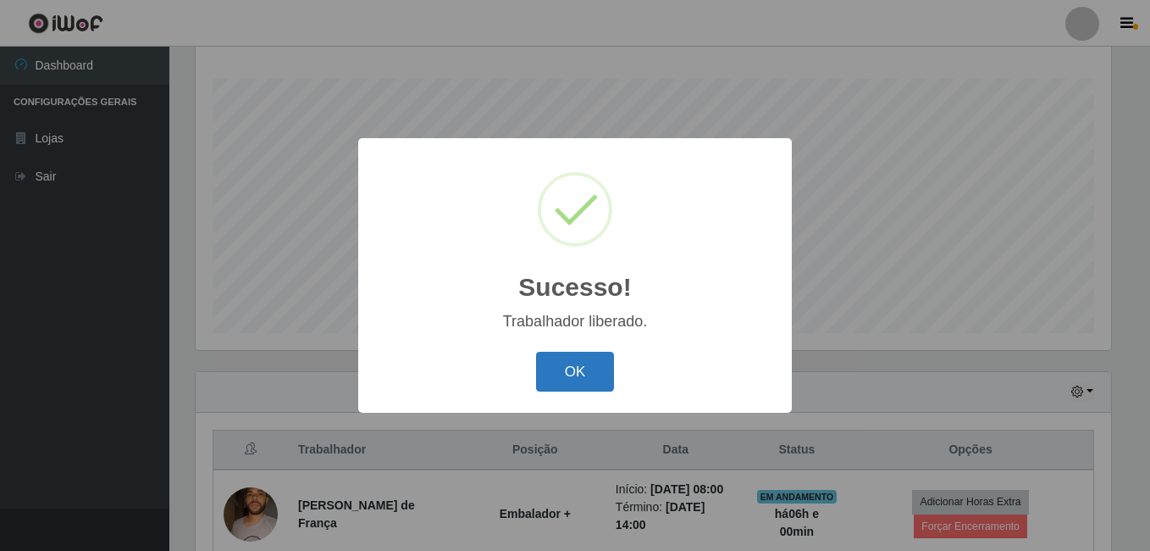
click at [575, 382] on button "OK" at bounding box center [575, 372] width 79 height 40
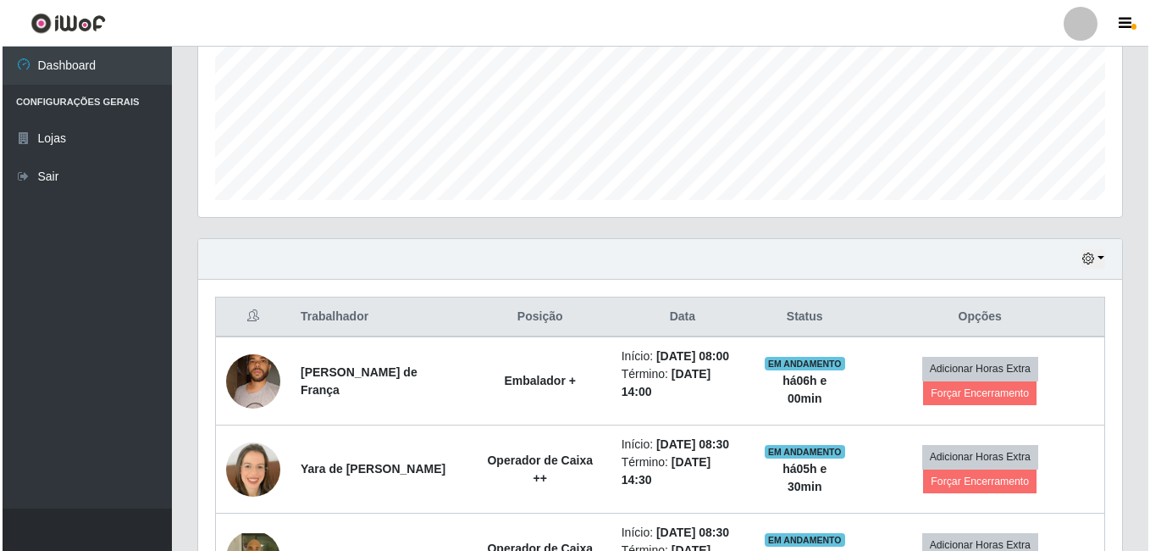
scroll to position [442, 0]
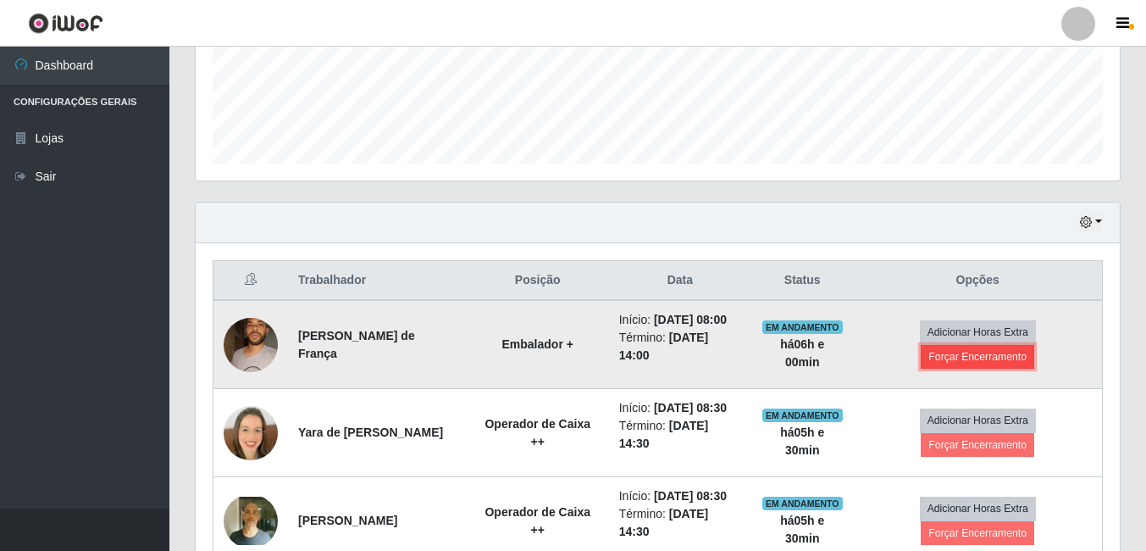
click at [978, 358] on button "Forçar Encerramento" at bounding box center [978, 357] width 114 height 24
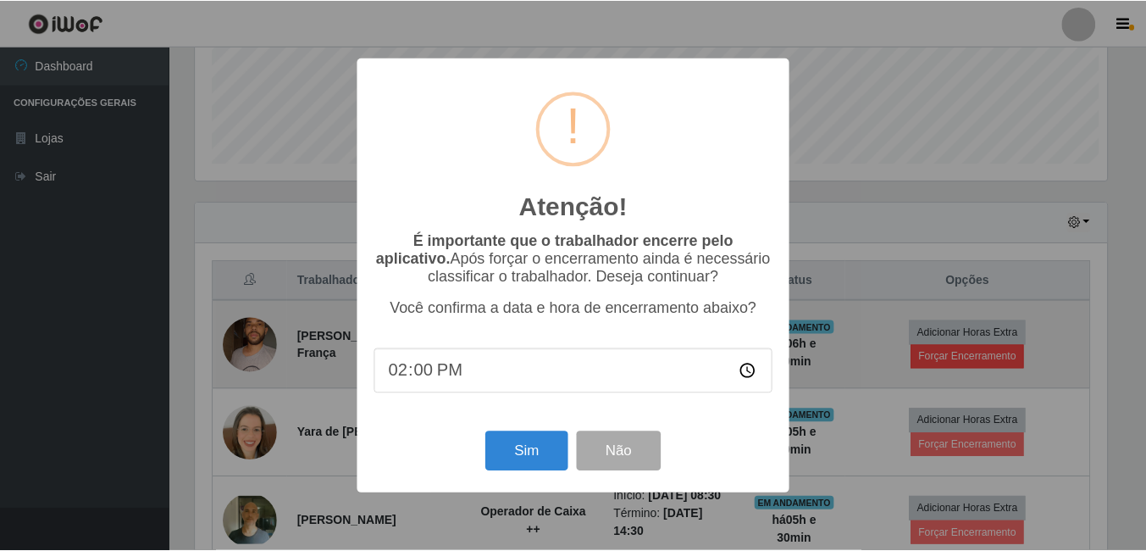
scroll to position [352, 916]
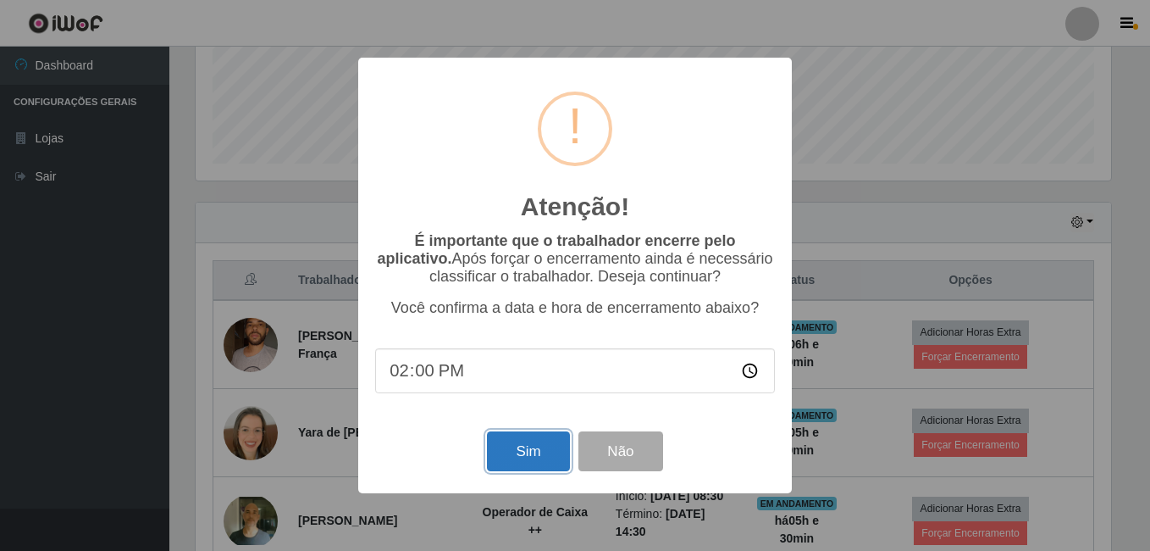
click at [522, 443] on button "Sim" at bounding box center [528, 451] width 82 height 40
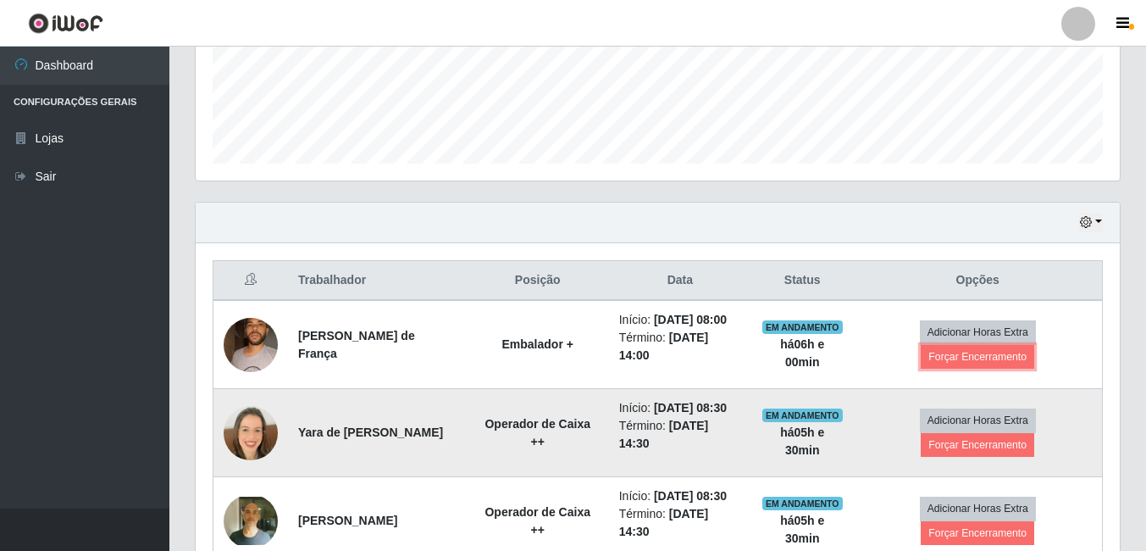
scroll to position [0, 0]
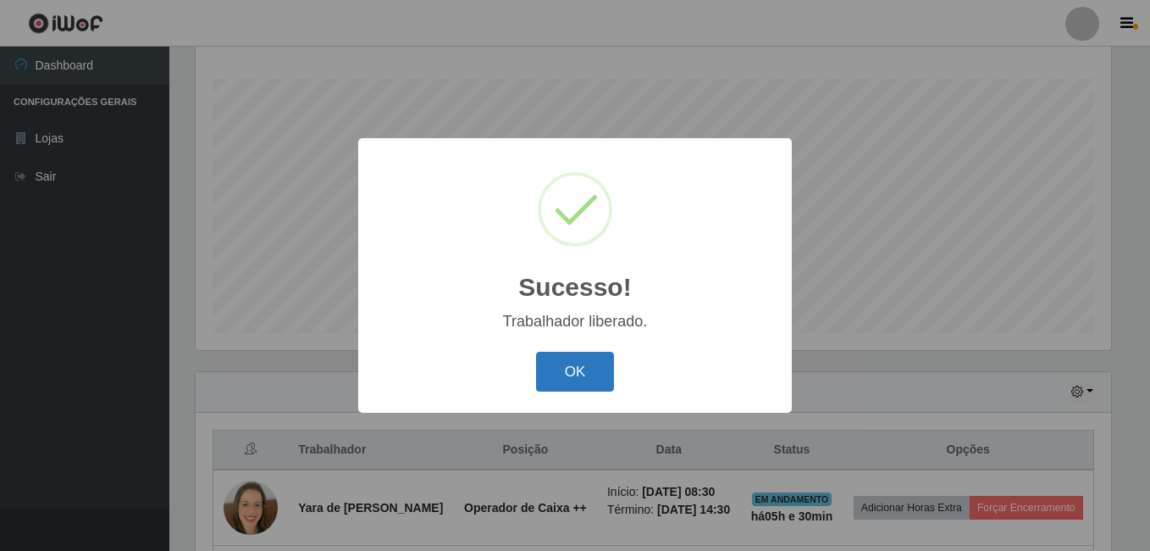
click at [592, 375] on button "OK" at bounding box center [575, 372] width 79 height 40
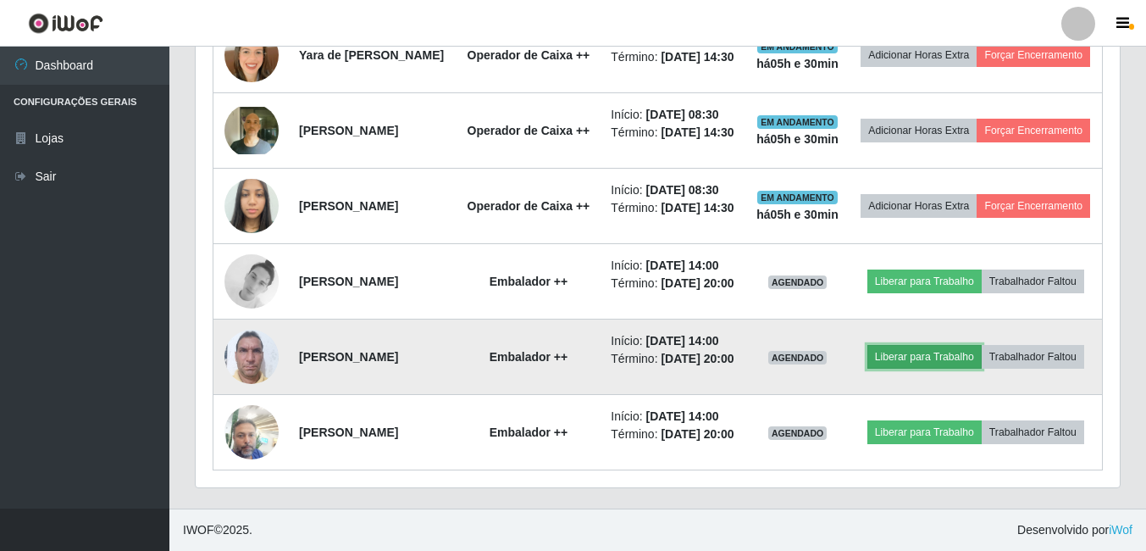
click at [937, 345] on button "Liberar para Trabalho" at bounding box center [925, 357] width 114 height 24
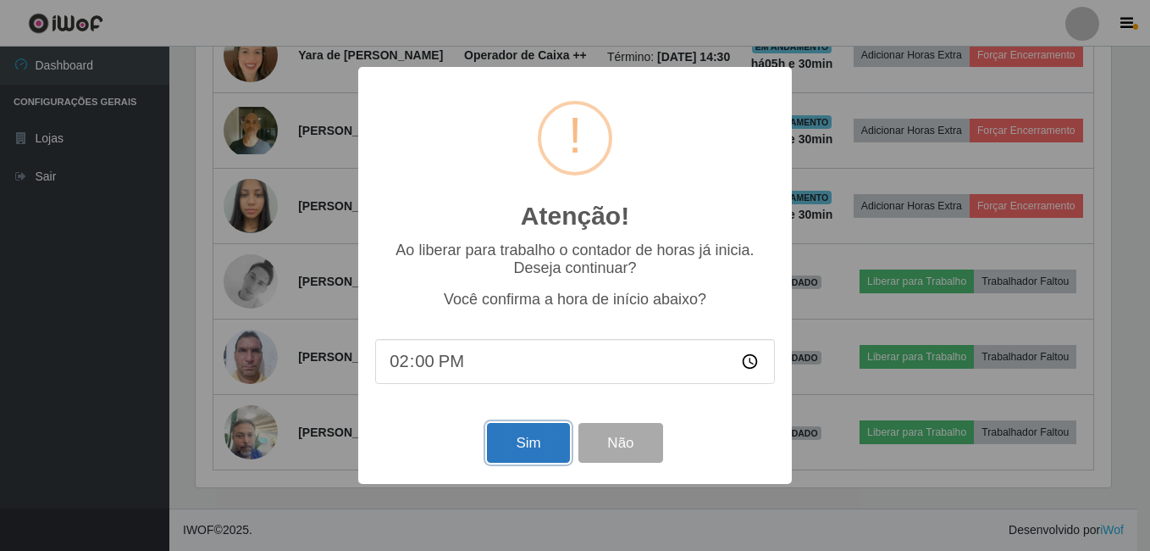
click at [500, 442] on button "Sim" at bounding box center [528, 443] width 82 height 40
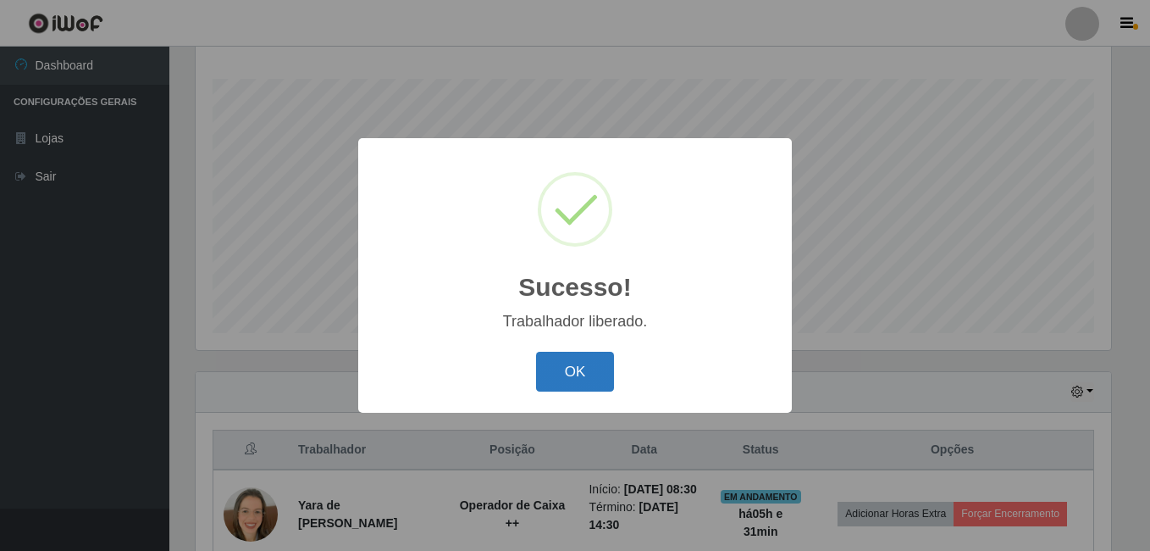
click at [560, 377] on button "OK" at bounding box center [575, 372] width 79 height 40
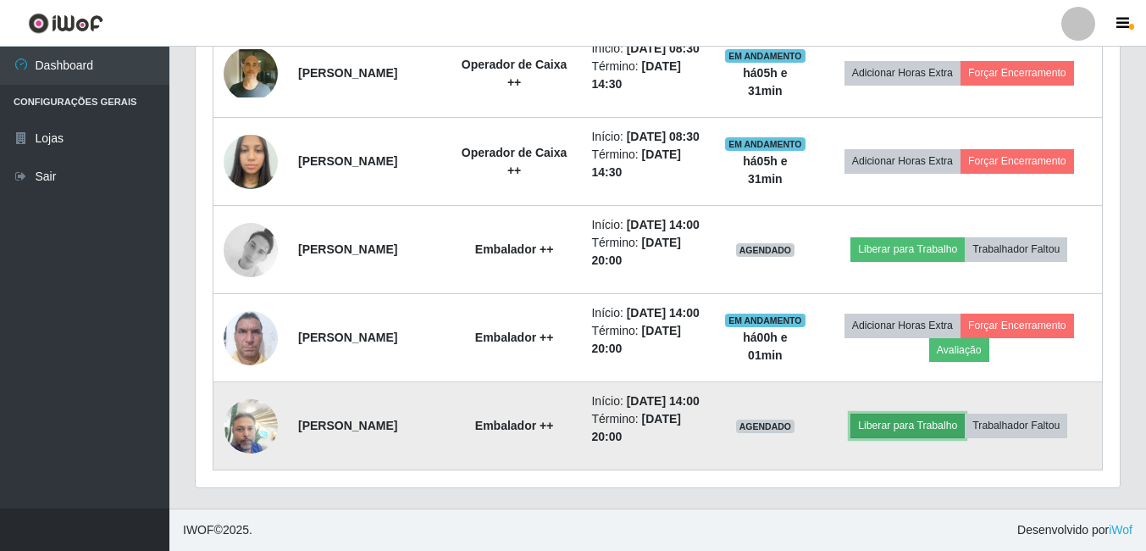
click at [895, 415] on button "Liberar para Trabalho" at bounding box center [908, 425] width 114 height 24
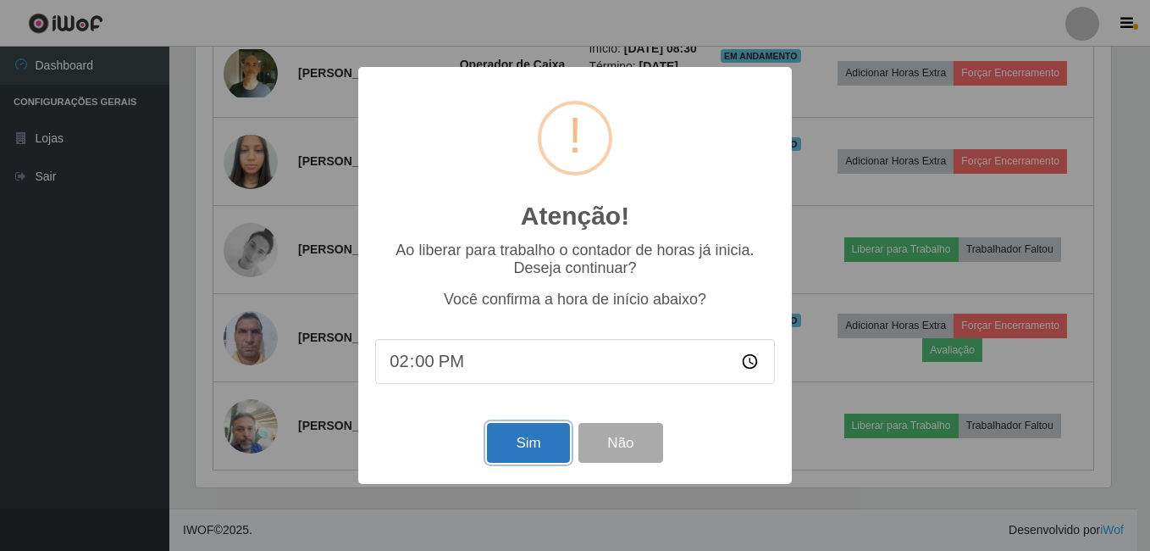
click at [536, 441] on button "Sim" at bounding box center [528, 443] width 82 height 40
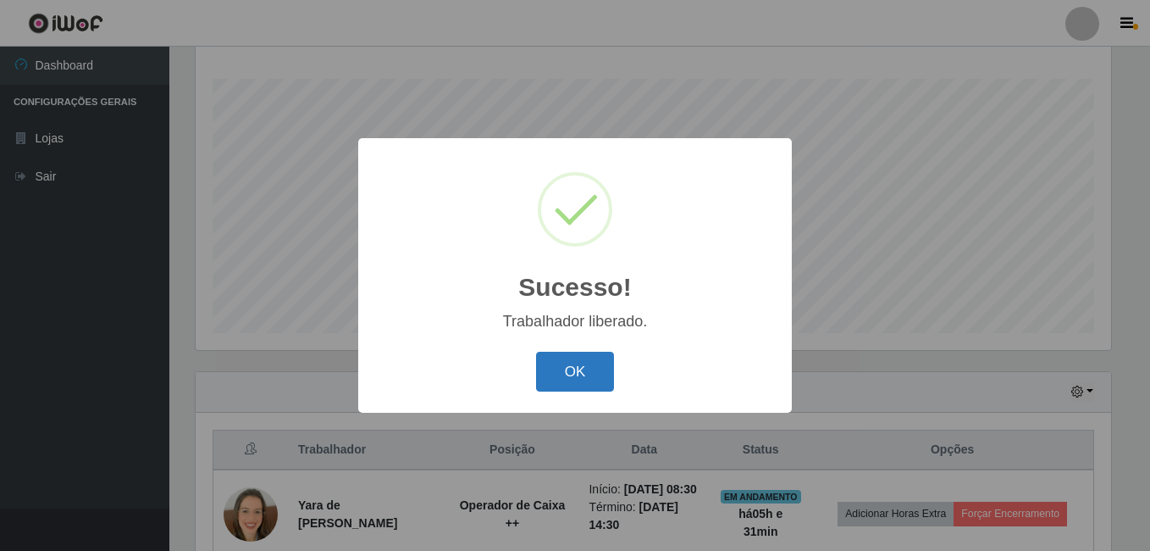
click at [563, 376] on button "OK" at bounding box center [575, 372] width 79 height 40
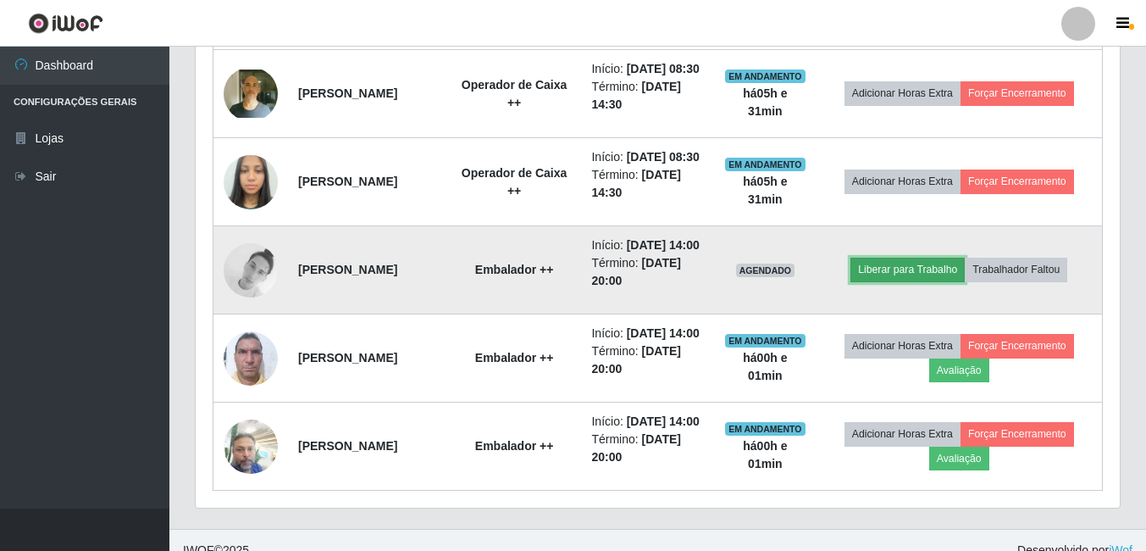
click at [901, 281] on button "Liberar para Trabalho" at bounding box center [908, 270] width 114 height 24
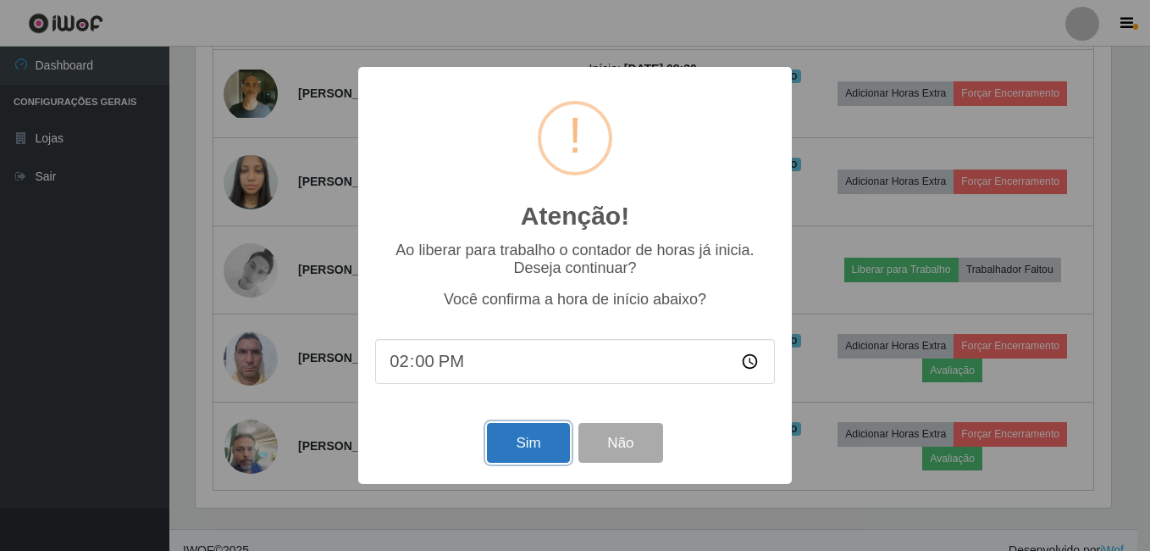
click at [503, 439] on button "Sim" at bounding box center [528, 443] width 82 height 40
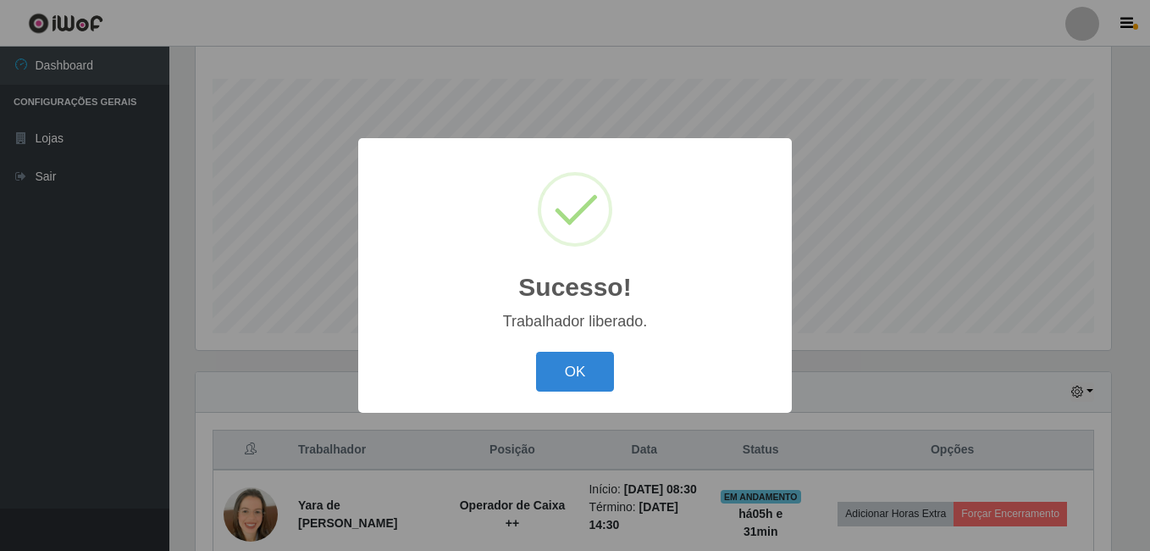
click at [536, 352] on button "OK" at bounding box center [575, 372] width 79 height 40
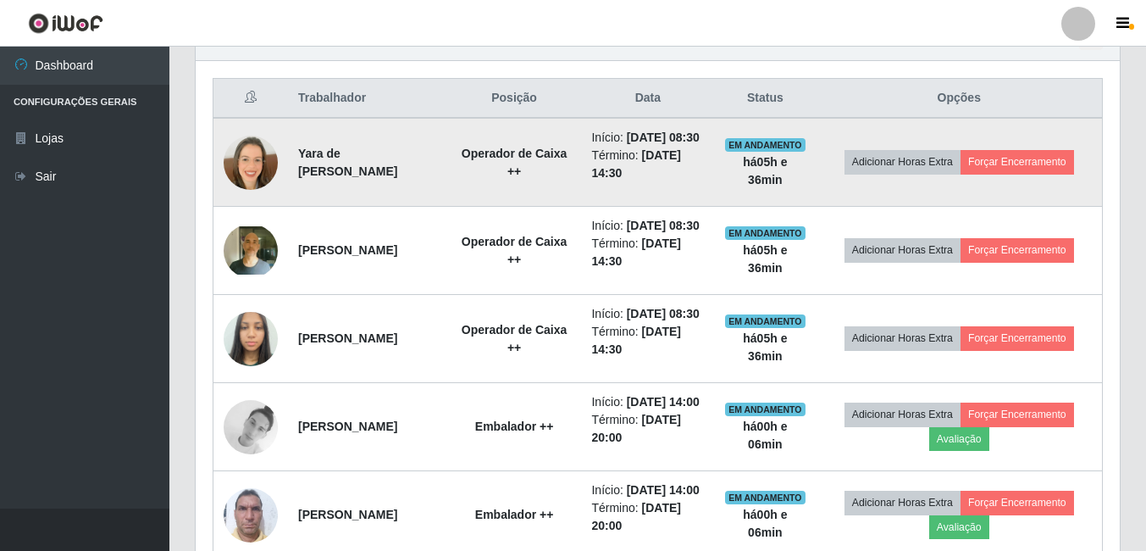
scroll to position [654, 0]
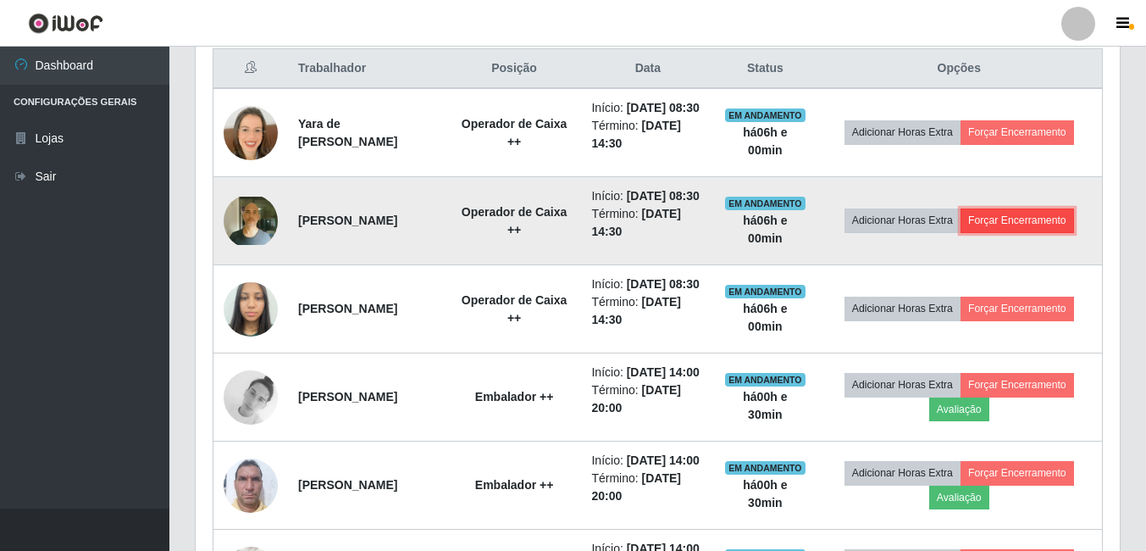
click at [1020, 232] on button "Forçar Encerramento" at bounding box center [1018, 220] width 114 height 24
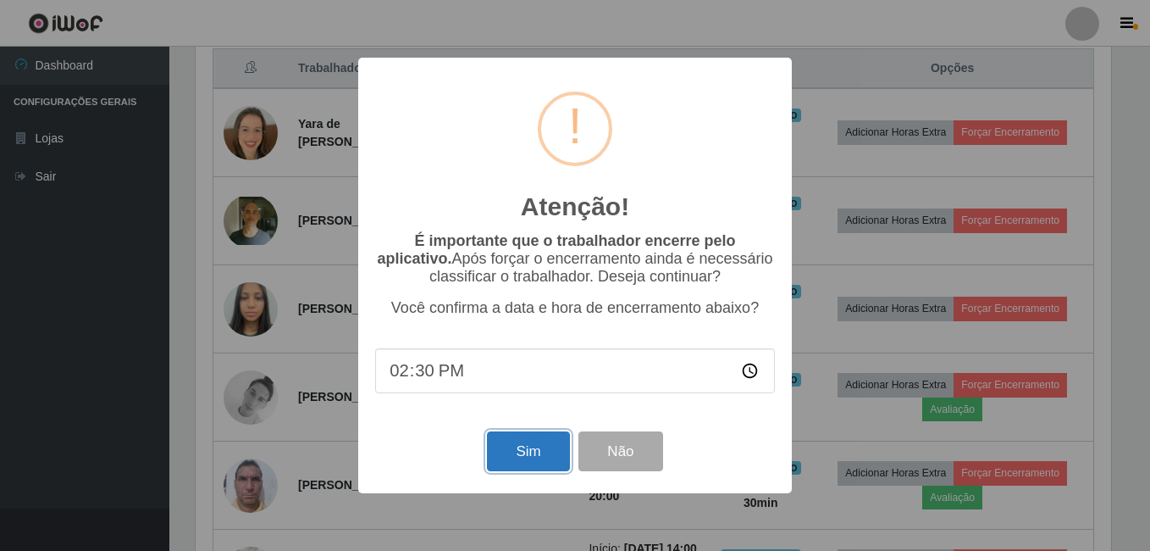
click at [547, 457] on button "Sim" at bounding box center [528, 451] width 82 height 40
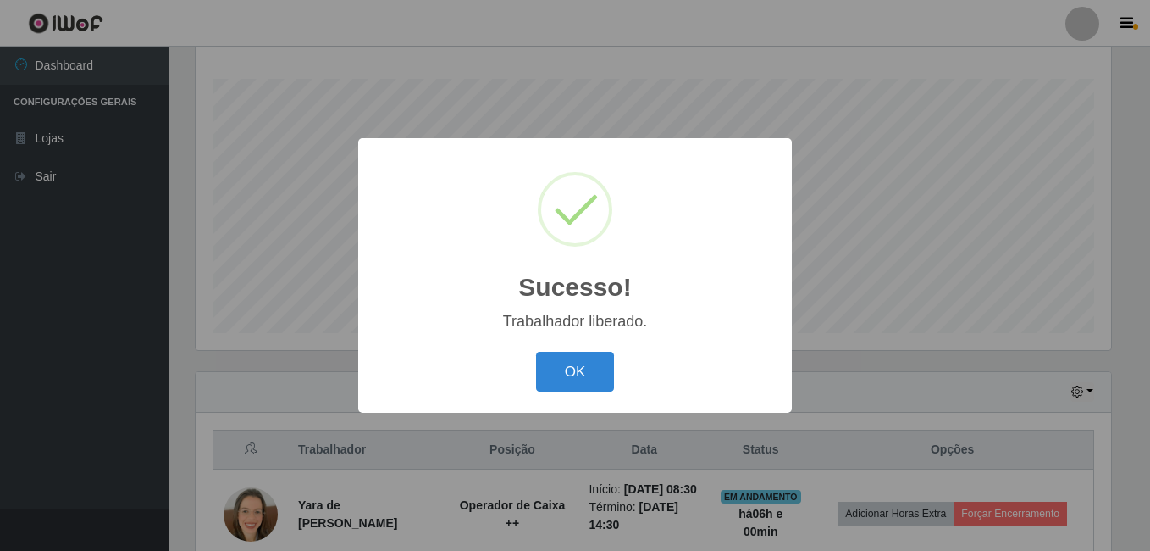
click at [536, 352] on button "OK" at bounding box center [575, 372] width 79 height 40
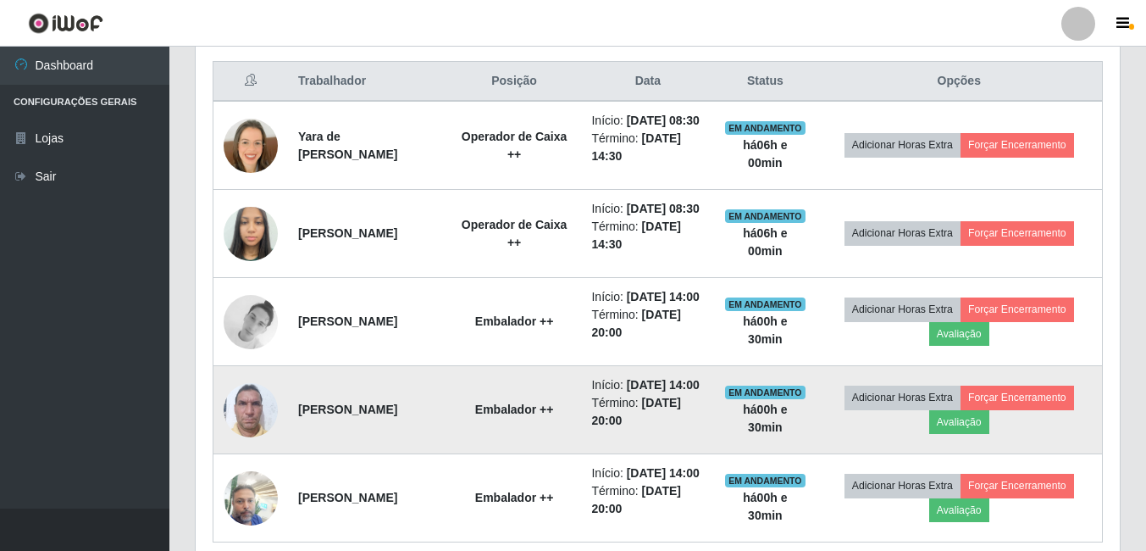
scroll to position [612, 0]
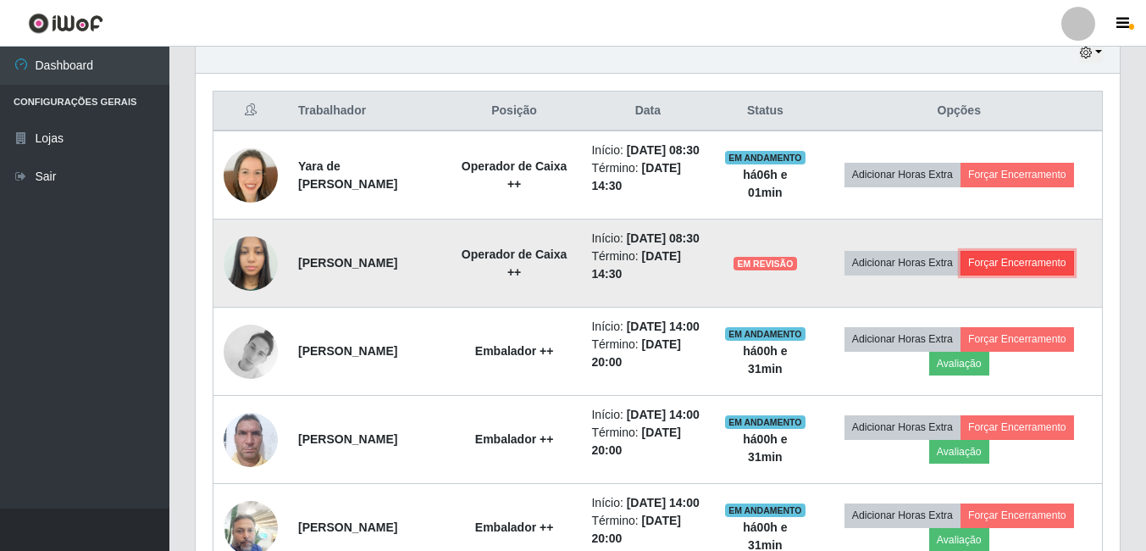
click at [1028, 274] on button "Forçar Encerramento" at bounding box center [1018, 263] width 114 height 24
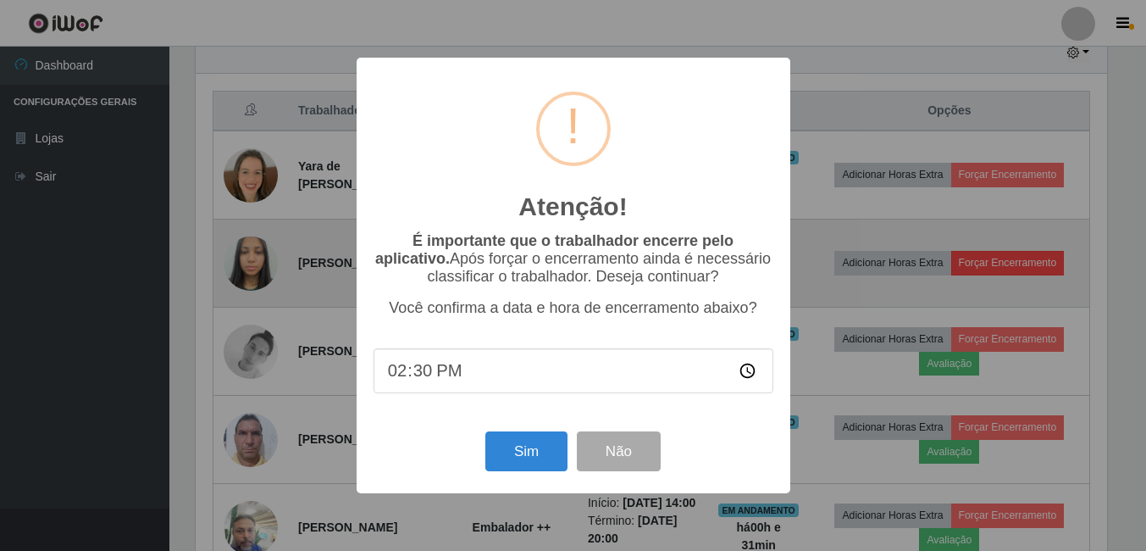
scroll to position [352, 916]
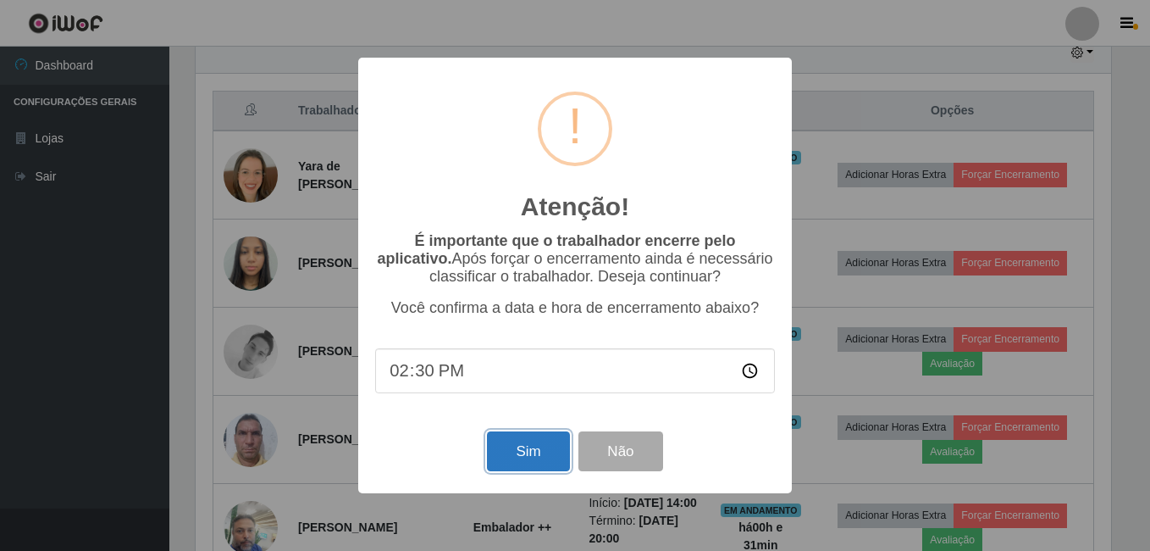
click at [511, 454] on button "Sim" at bounding box center [528, 451] width 82 height 40
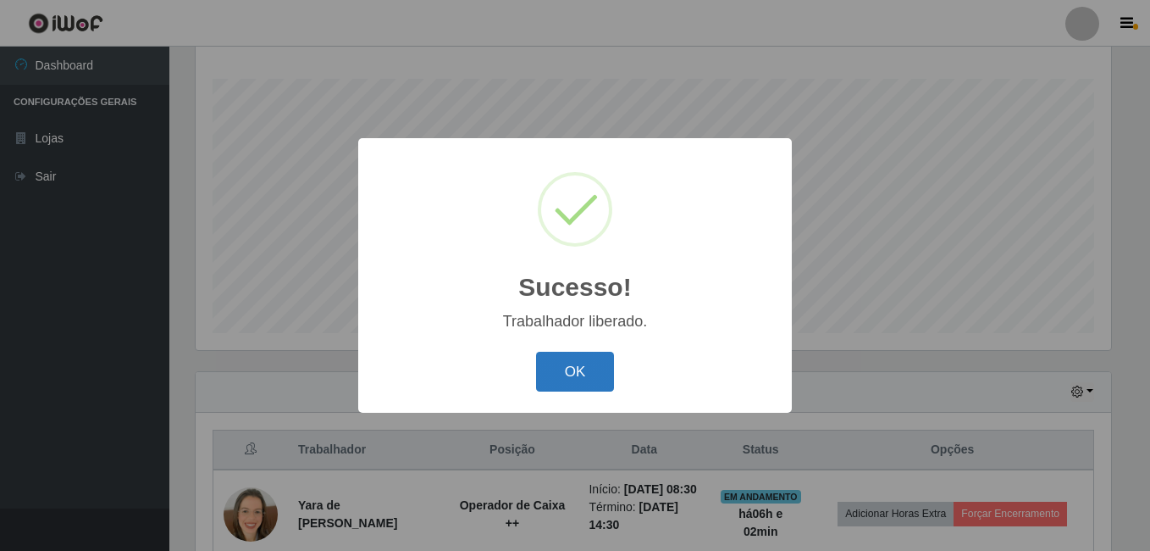
click at [552, 369] on button "OK" at bounding box center [575, 372] width 79 height 40
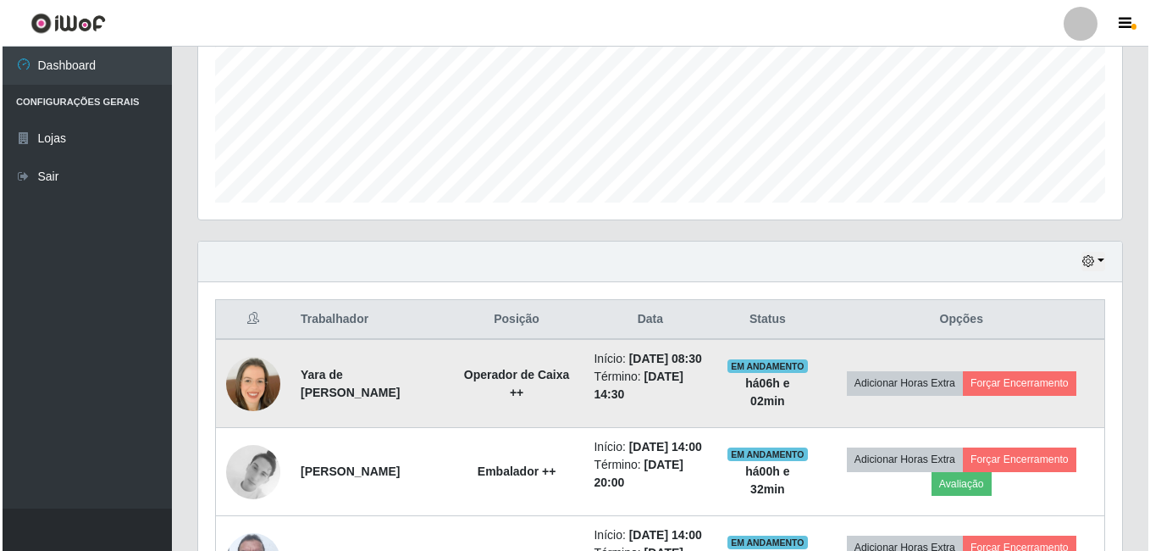
scroll to position [442, 0]
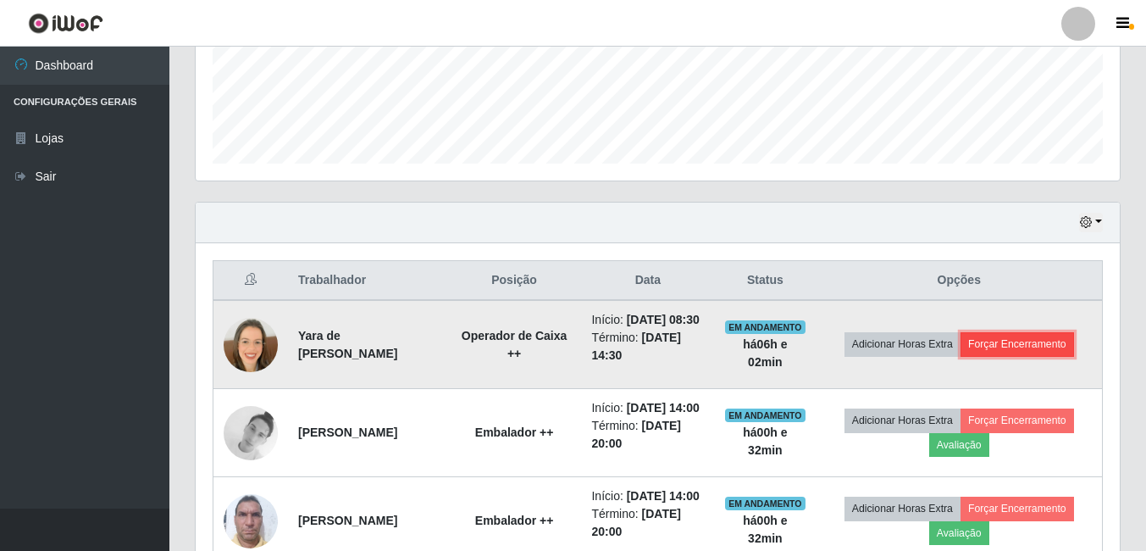
click at [1034, 355] on button "Forçar Encerramento" at bounding box center [1018, 344] width 114 height 24
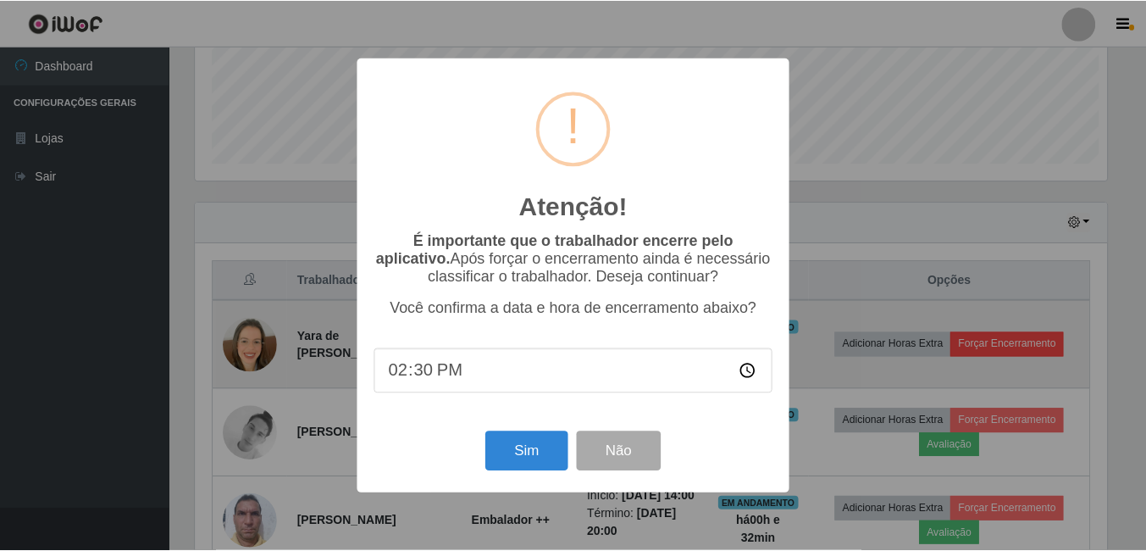
scroll to position [352, 916]
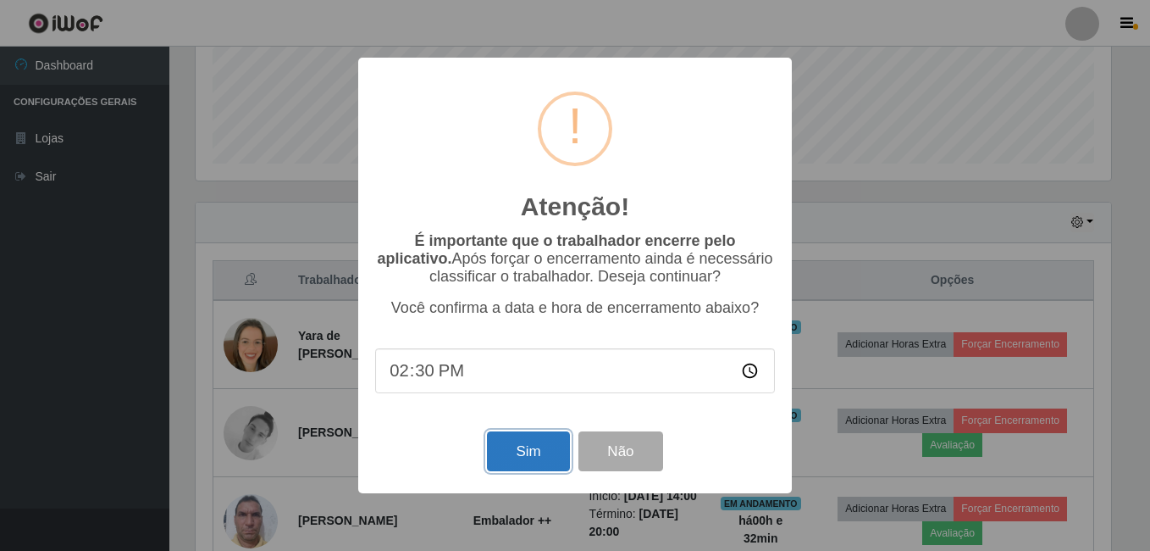
click at [527, 461] on button "Sim" at bounding box center [528, 451] width 82 height 40
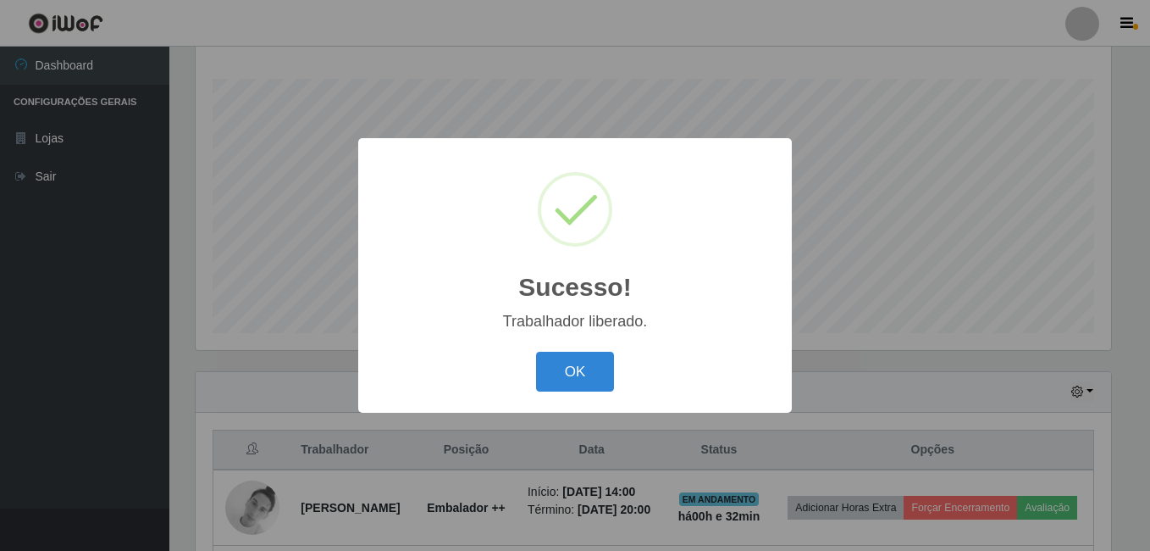
click at [536, 352] on button "OK" at bounding box center [575, 372] width 79 height 40
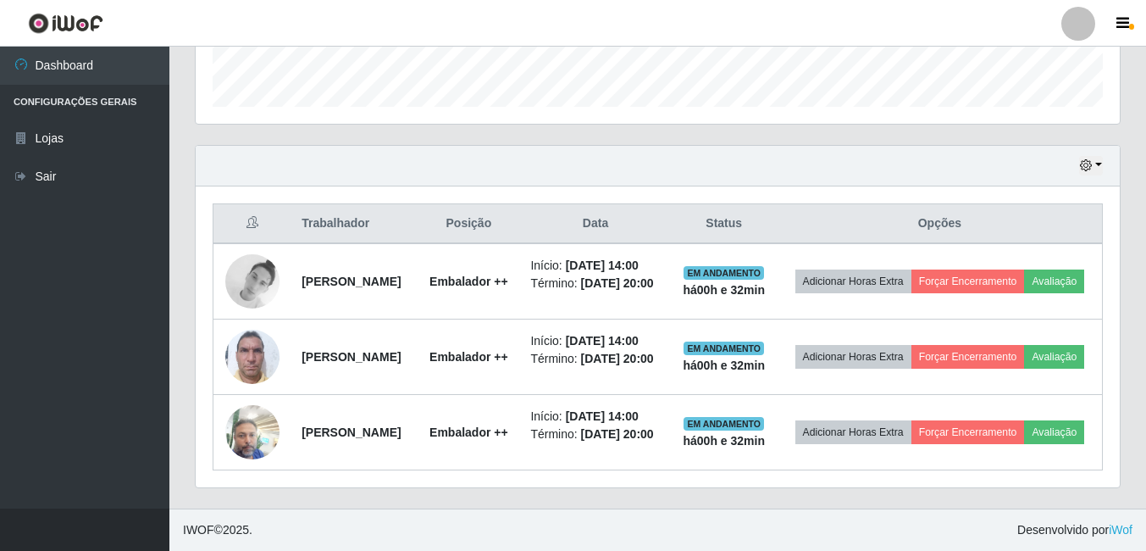
scroll to position [537, 0]
